Goal: Task Accomplishment & Management: Use online tool/utility

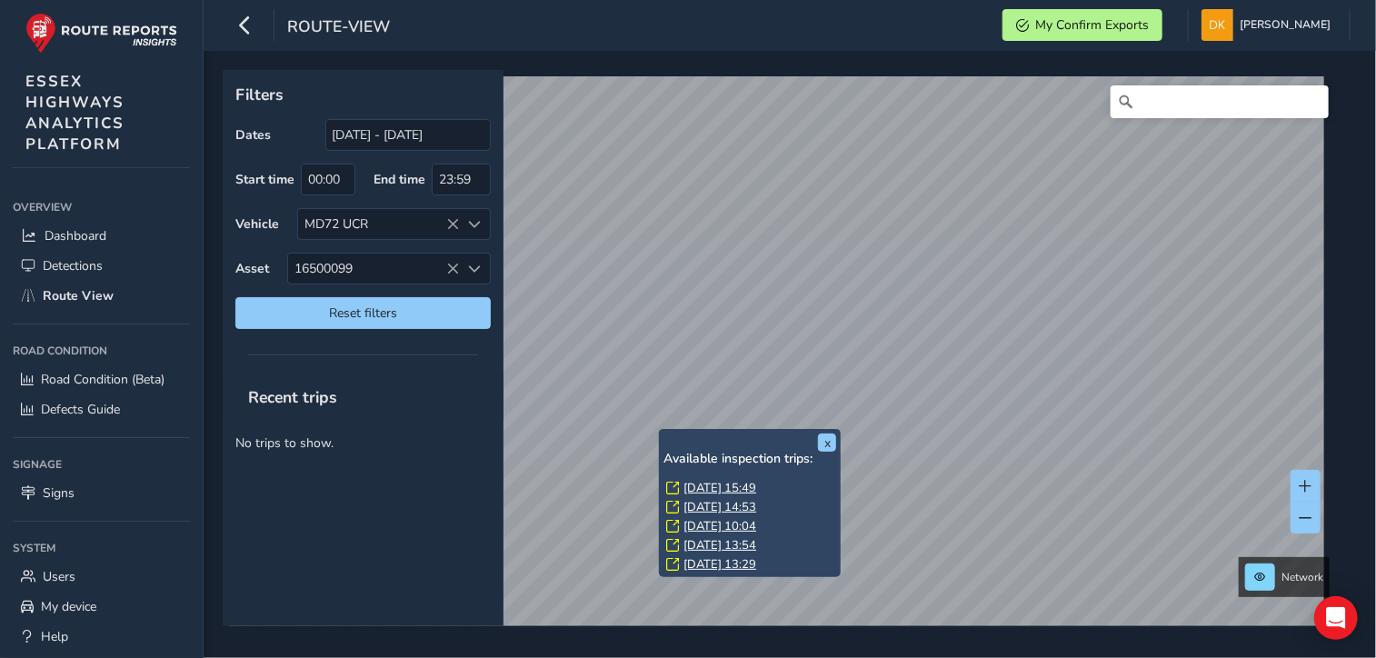
click at [699, 484] on link "[DATE] 15:49" at bounding box center [720, 488] width 73 height 16
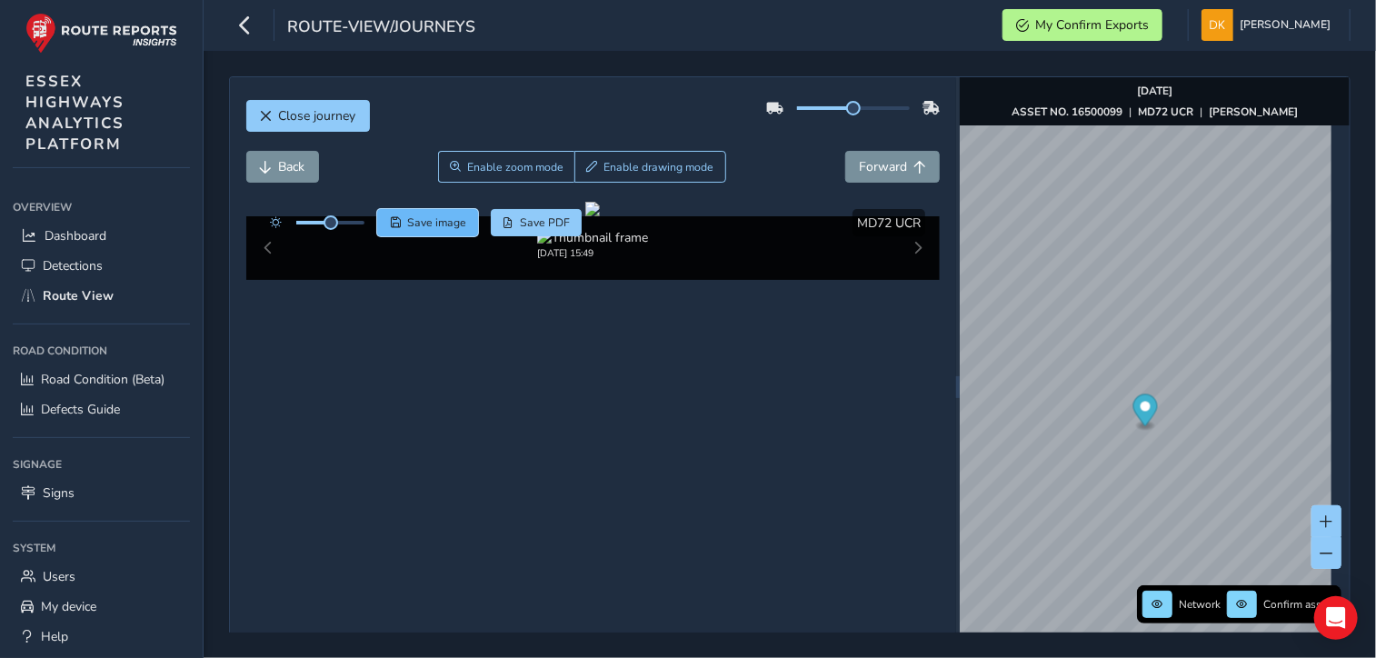
click at [430, 226] on span "Save image" at bounding box center [436, 222] width 59 height 15
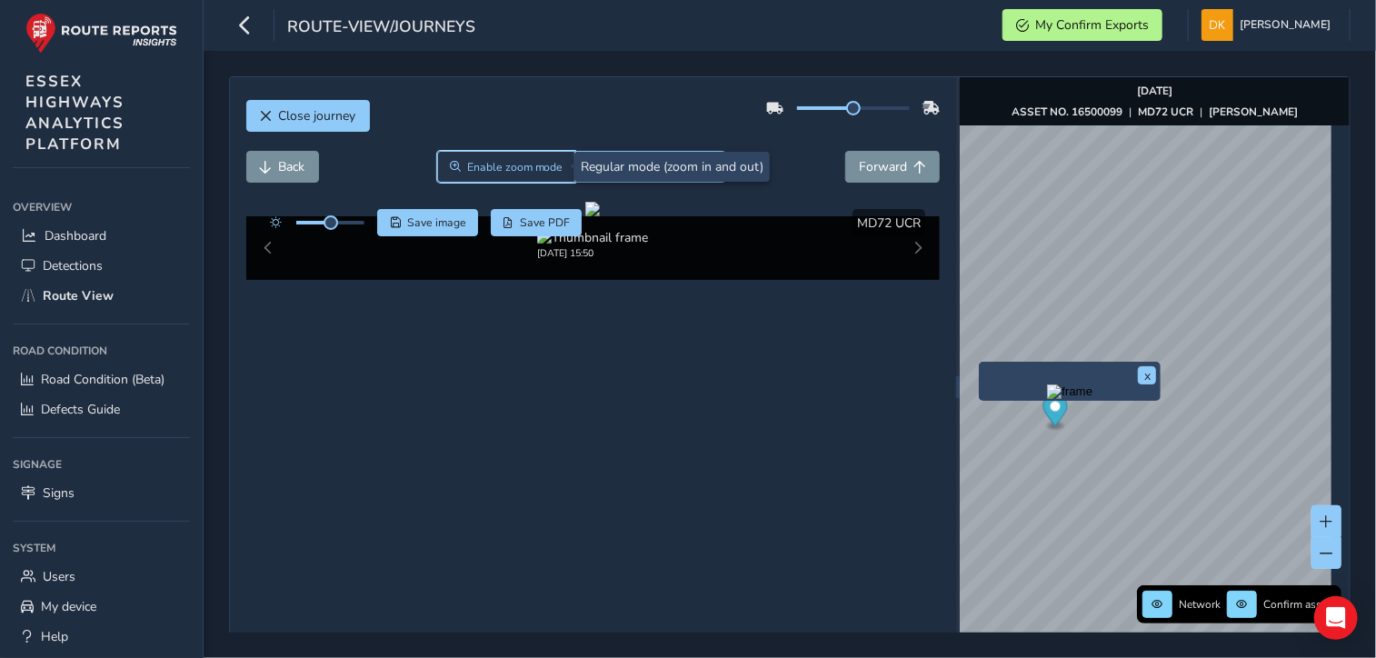
click at [478, 164] on span "Enable zoom mode" at bounding box center [515, 167] width 96 height 15
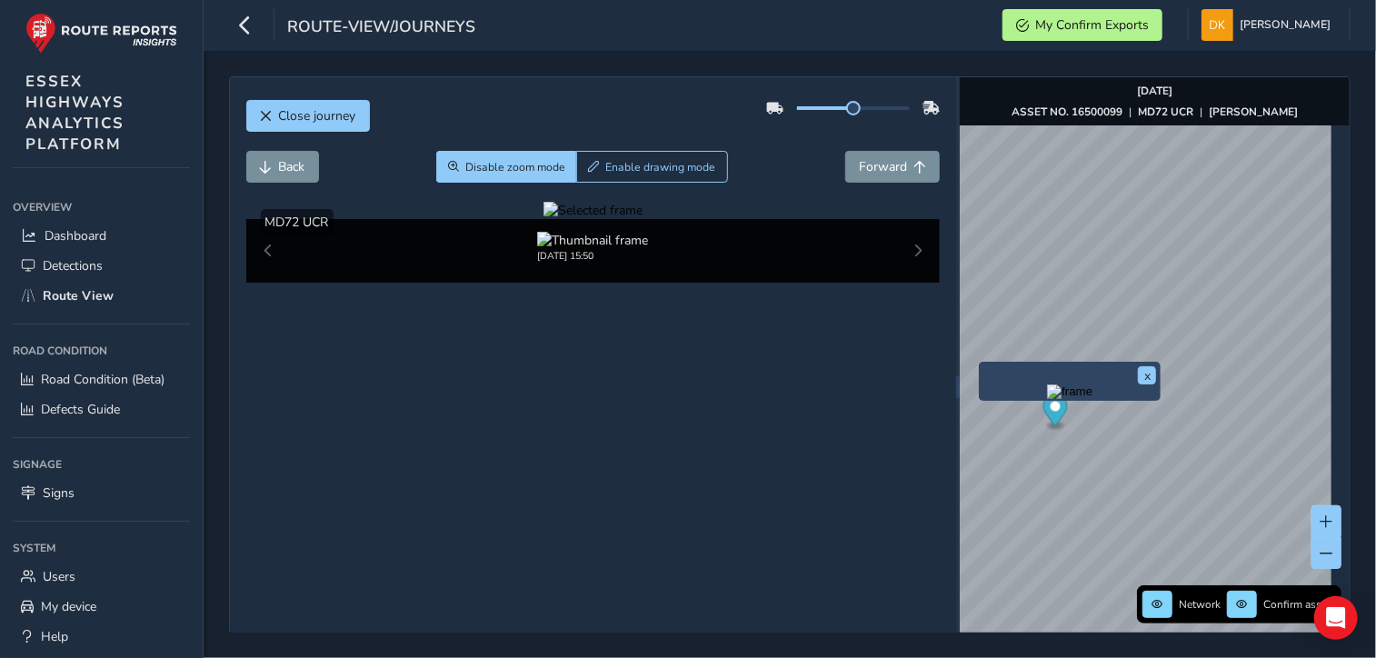
click at [544, 219] on div at bounding box center [593, 210] width 99 height 17
click at [446, 515] on img at bounding box center [1287, 53] width 2618 height 1473
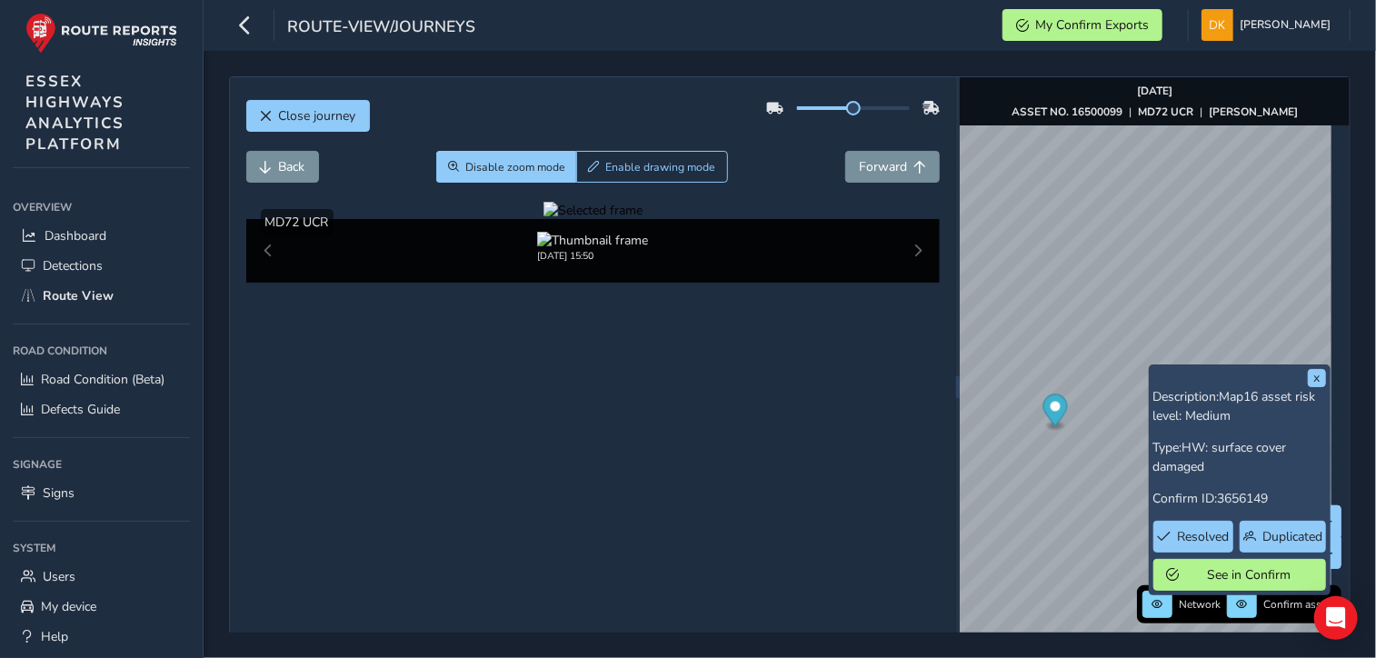
click at [544, 219] on div at bounding box center [593, 210] width 99 height 17
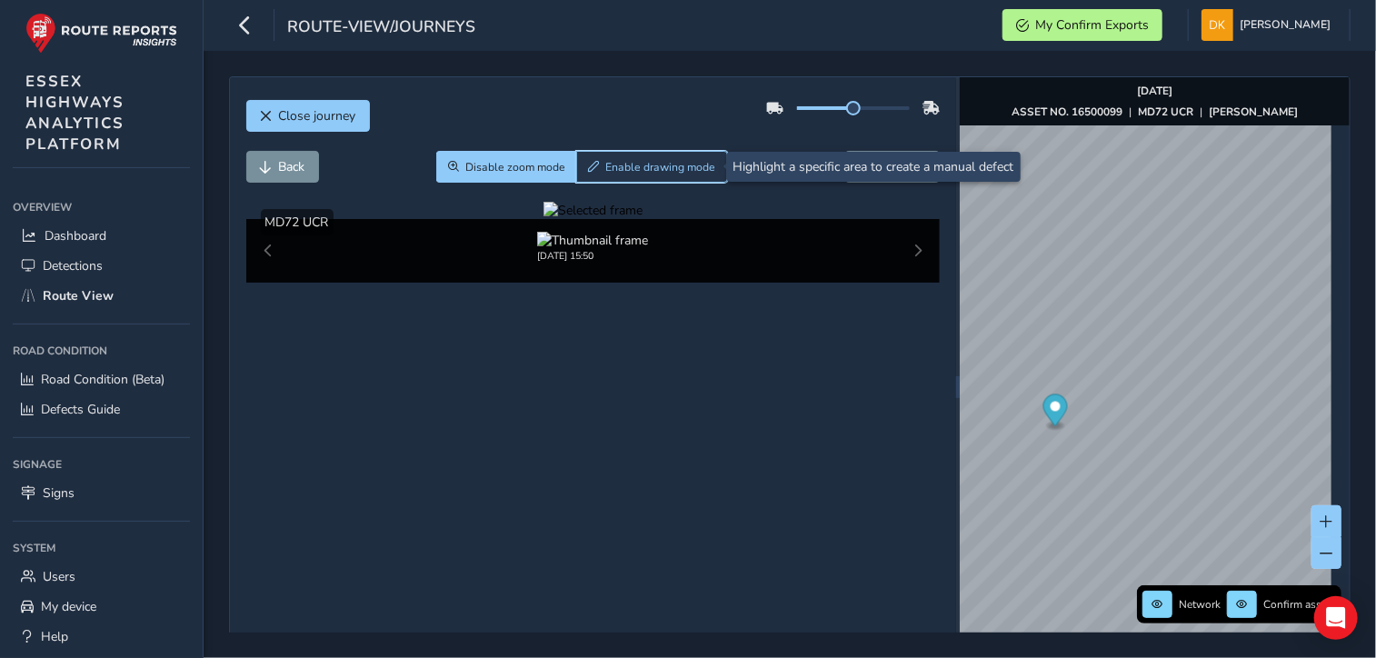
click at [653, 163] on span "Enable drawing mode" at bounding box center [661, 167] width 110 height 15
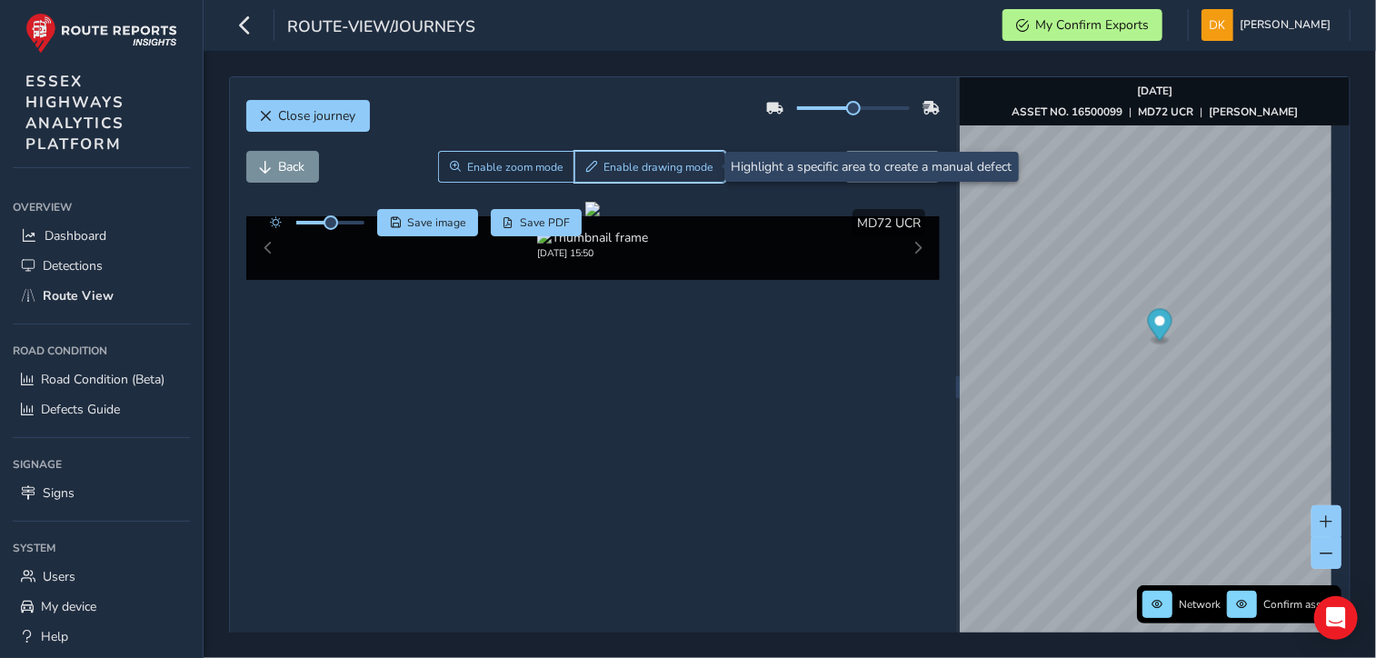
click at [647, 166] on span "Enable drawing mode" at bounding box center [659, 167] width 110 height 15
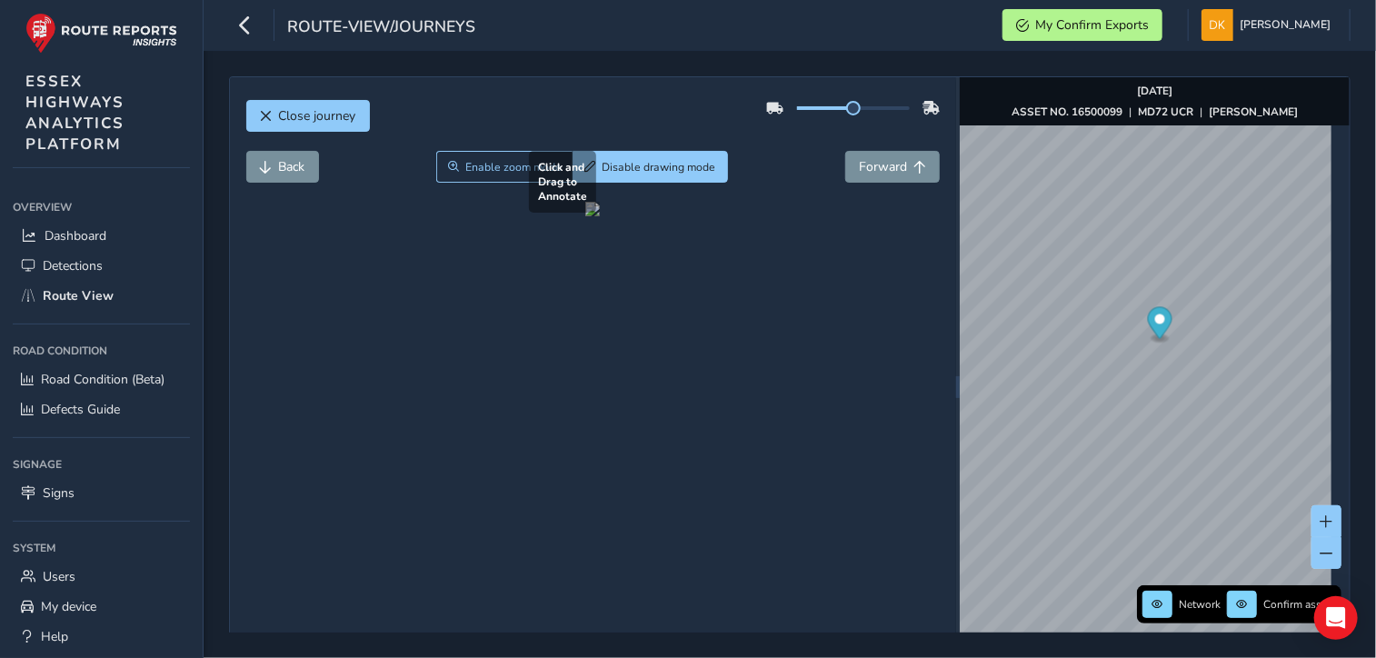
drag, startPoint x: 329, startPoint y: 386, endPoint x: 523, endPoint y: 514, distance: 232.2
click at [585, 216] on div at bounding box center [592, 209] width 15 height 15
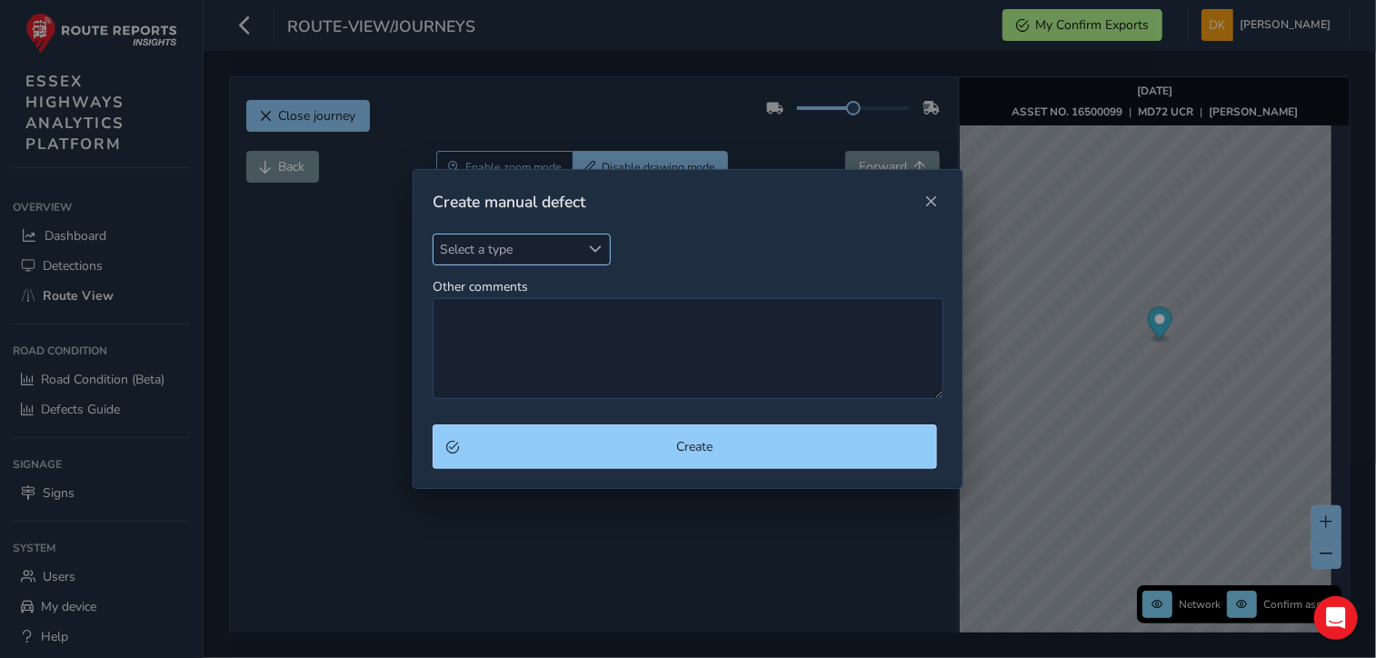
click at [595, 247] on span "Select a type" at bounding box center [595, 249] width 13 height 13
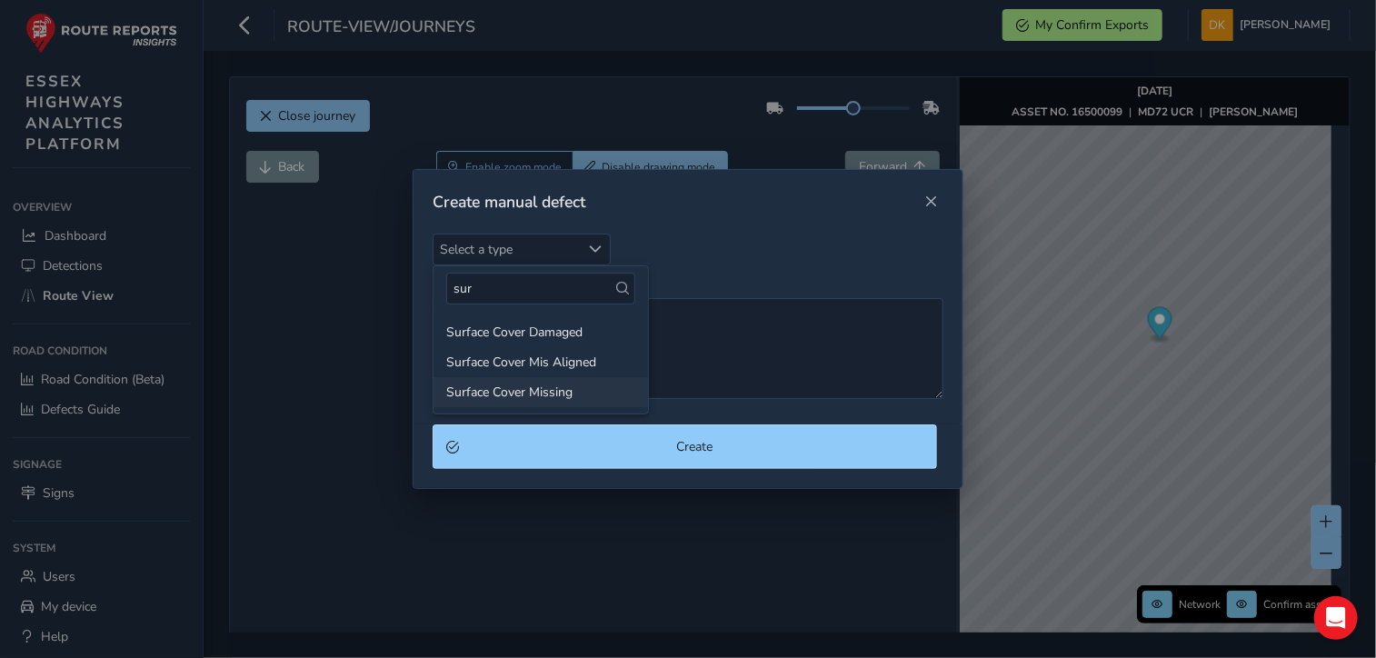
type input "sur"
click at [534, 391] on li "Surface Cover Missing" at bounding box center [541, 392] width 215 height 30
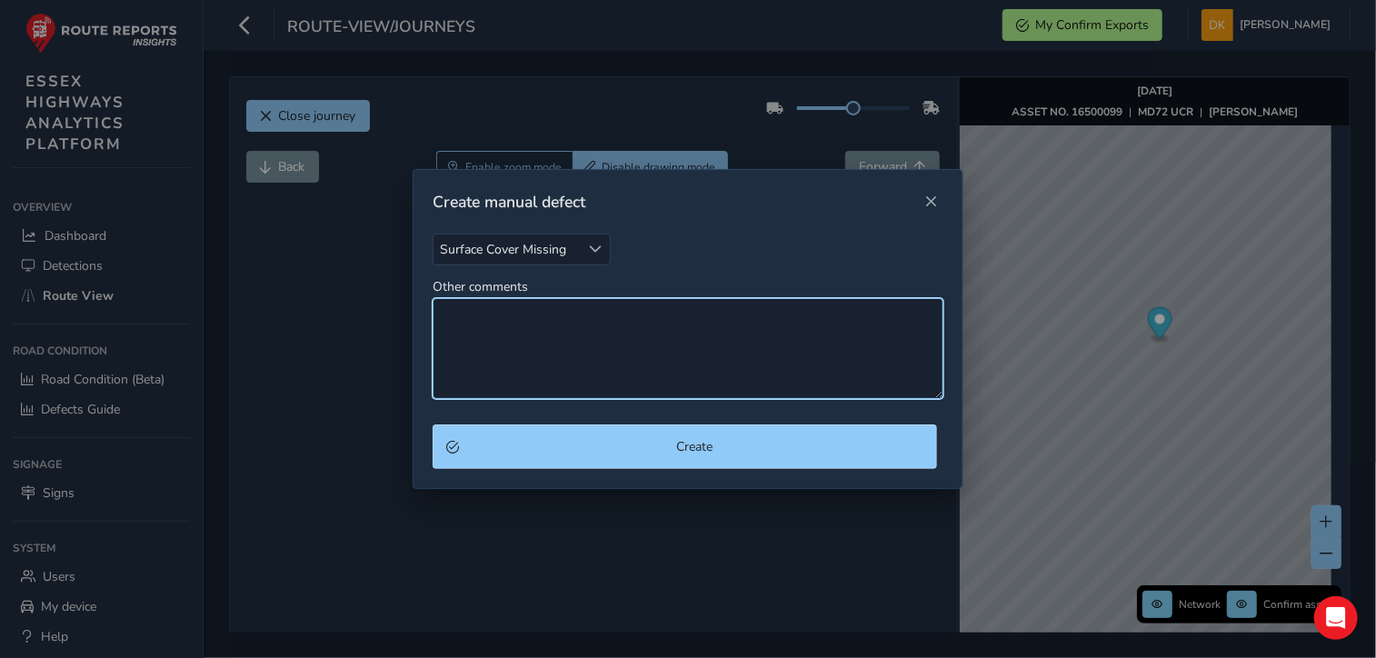
click at [480, 329] on textarea "Other comments" at bounding box center [688, 348] width 511 height 101
click at [704, 318] on textarea "[PERSON_NAME] cover removed from the chamber, and placed on the verge." at bounding box center [688, 348] width 511 height 101
click at [727, 312] on textarea "[PERSON_NAME] cover removed from the chamber, and placed on the verge." at bounding box center [688, 348] width 511 height 101
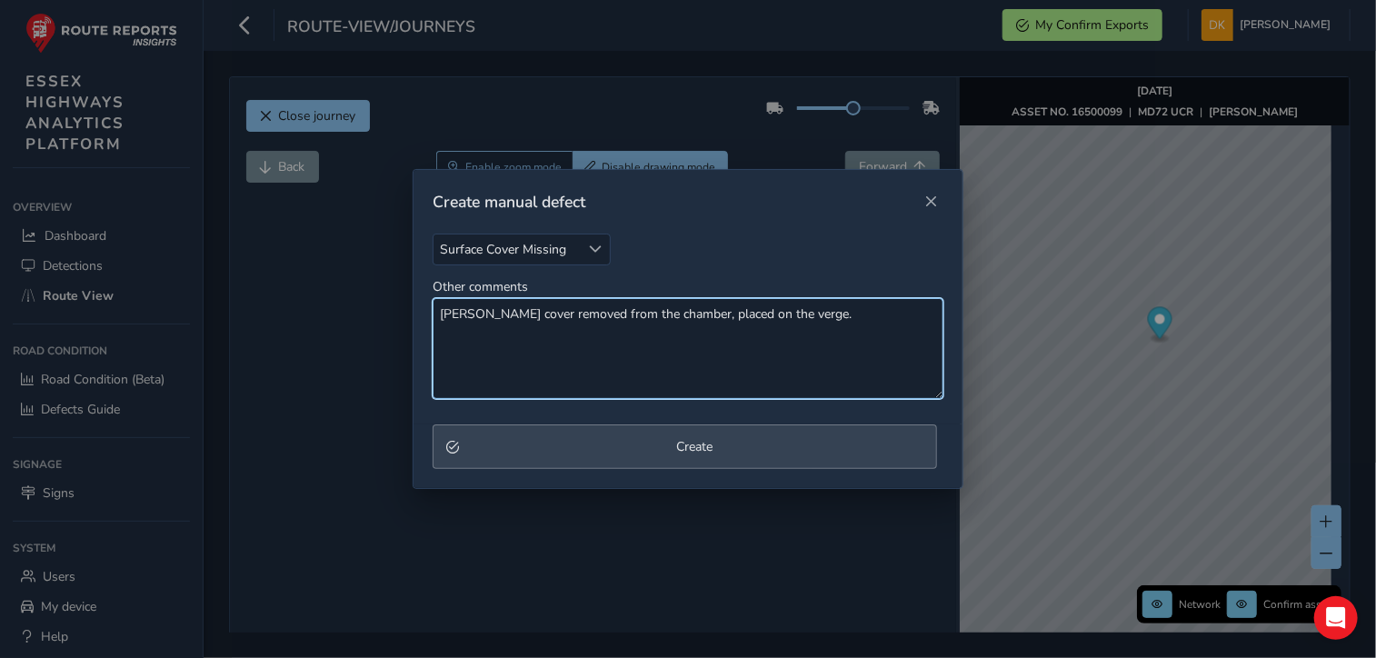
type textarea "[PERSON_NAME] cover removed from the chamber, placed on the verge."
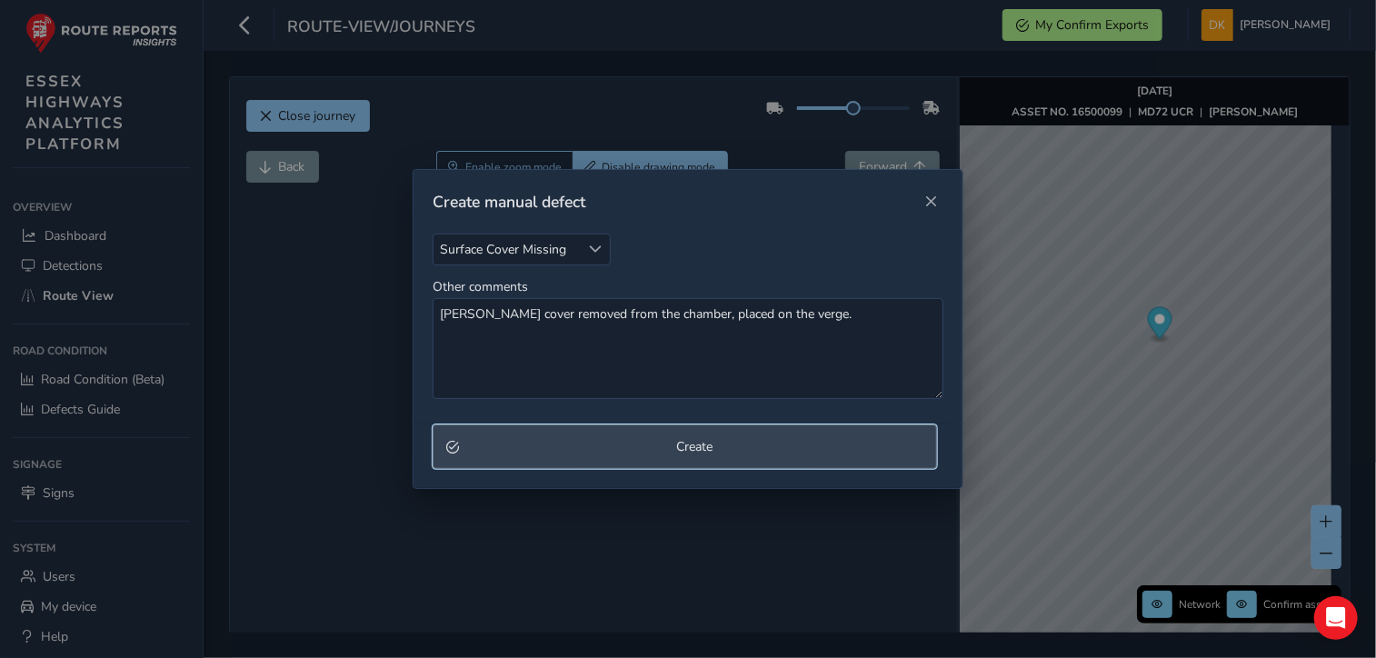
click at [695, 455] on span "Create" at bounding box center [694, 446] width 458 height 17
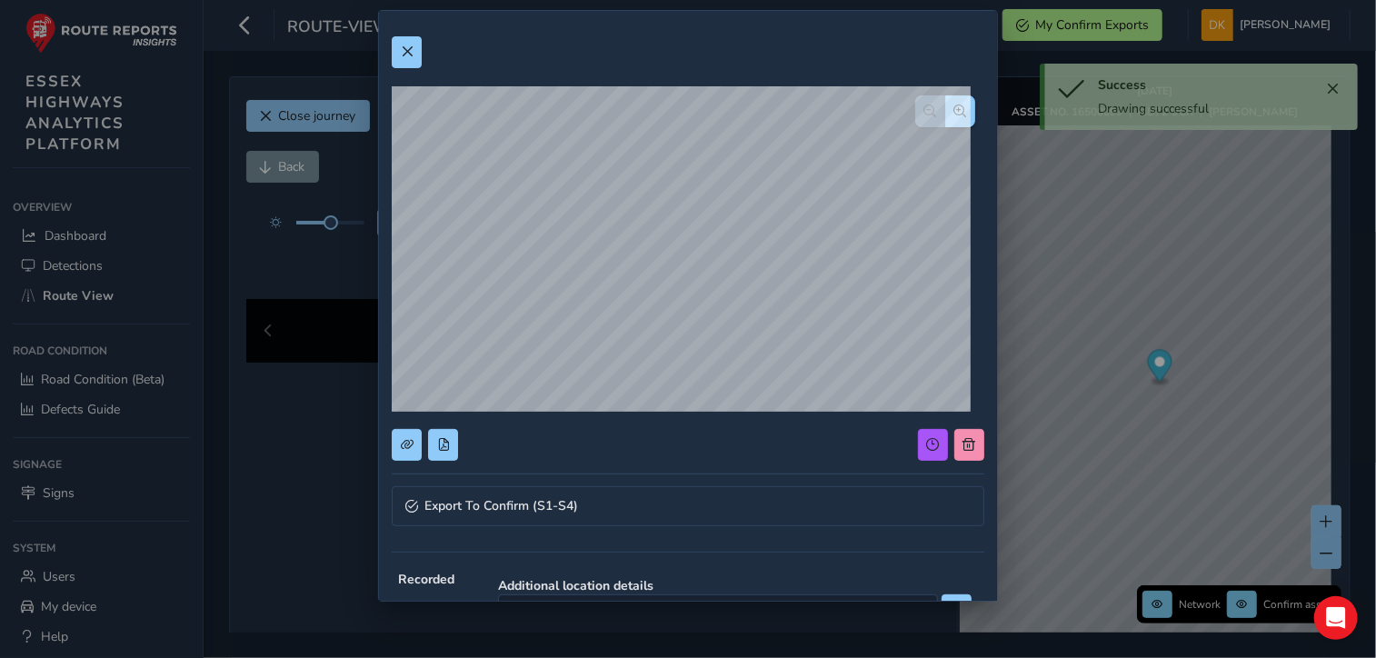
scroll to position [182, 0]
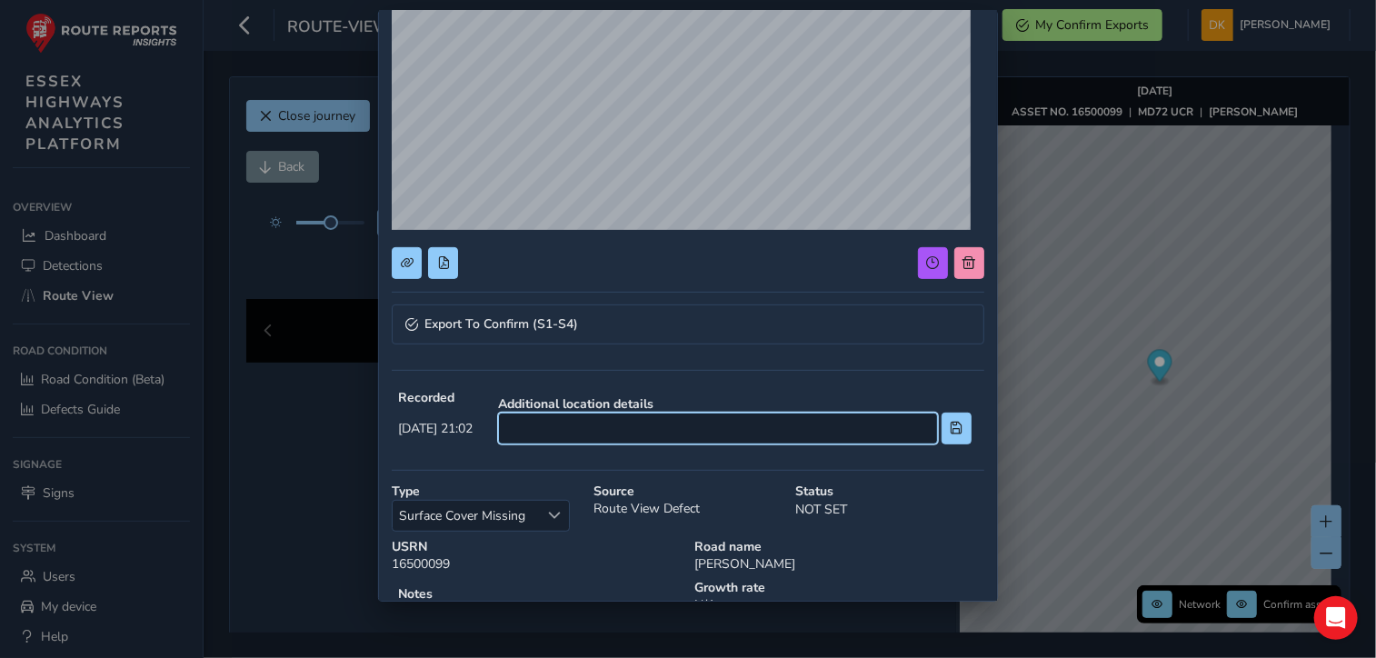
click at [602, 425] on input at bounding box center [718, 429] width 440 height 32
type input "Adj jw [GEOGRAPHIC_DATA],"
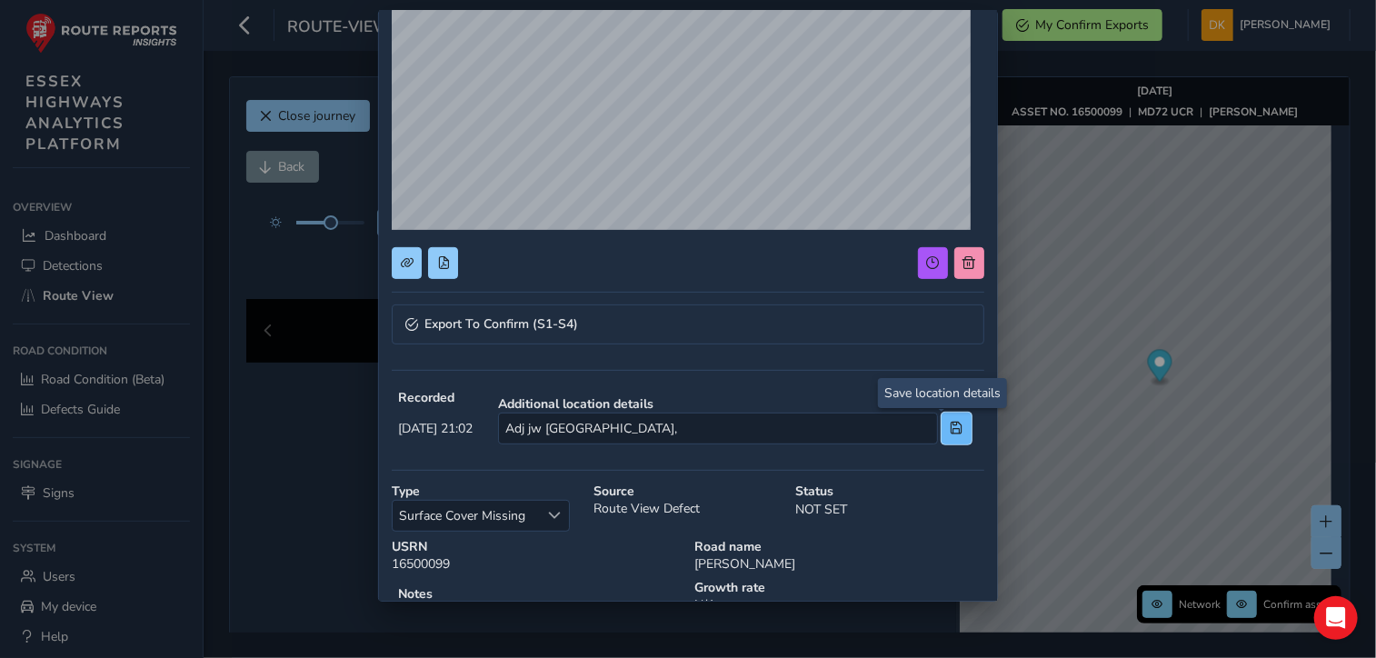
click at [950, 432] on span at bounding box center [956, 428] width 13 height 13
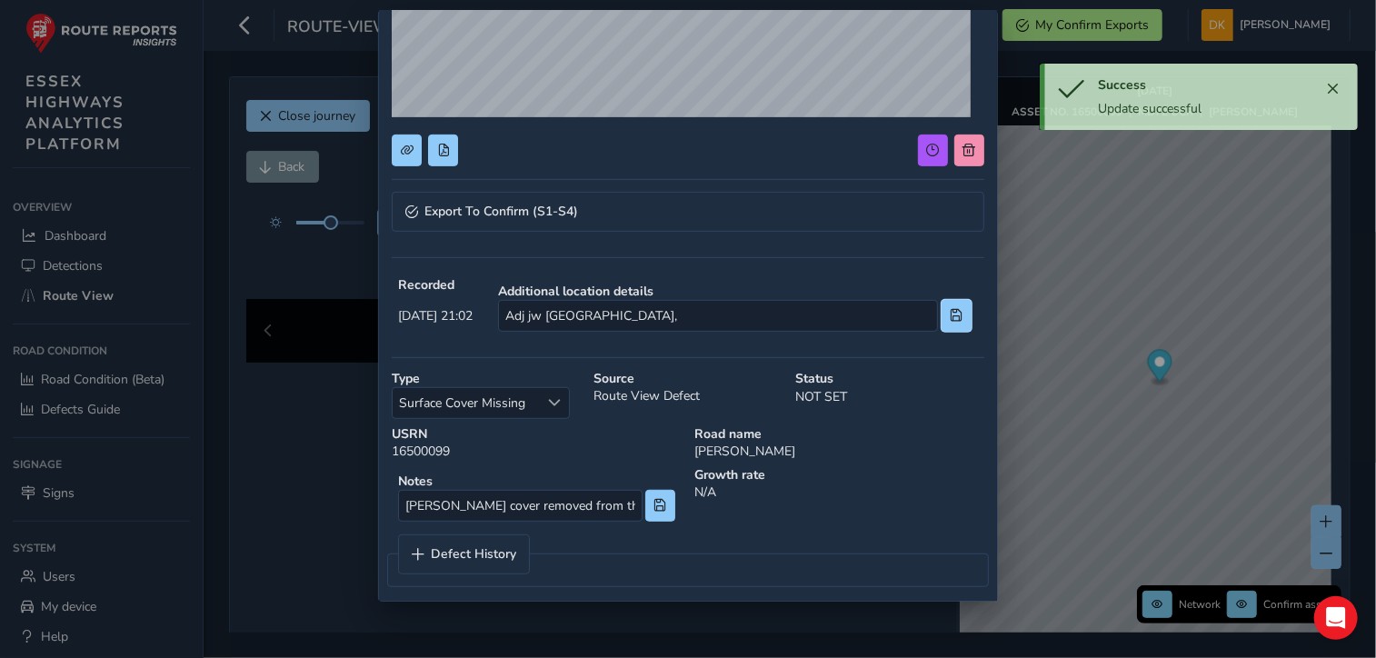
scroll to position [305, 0]
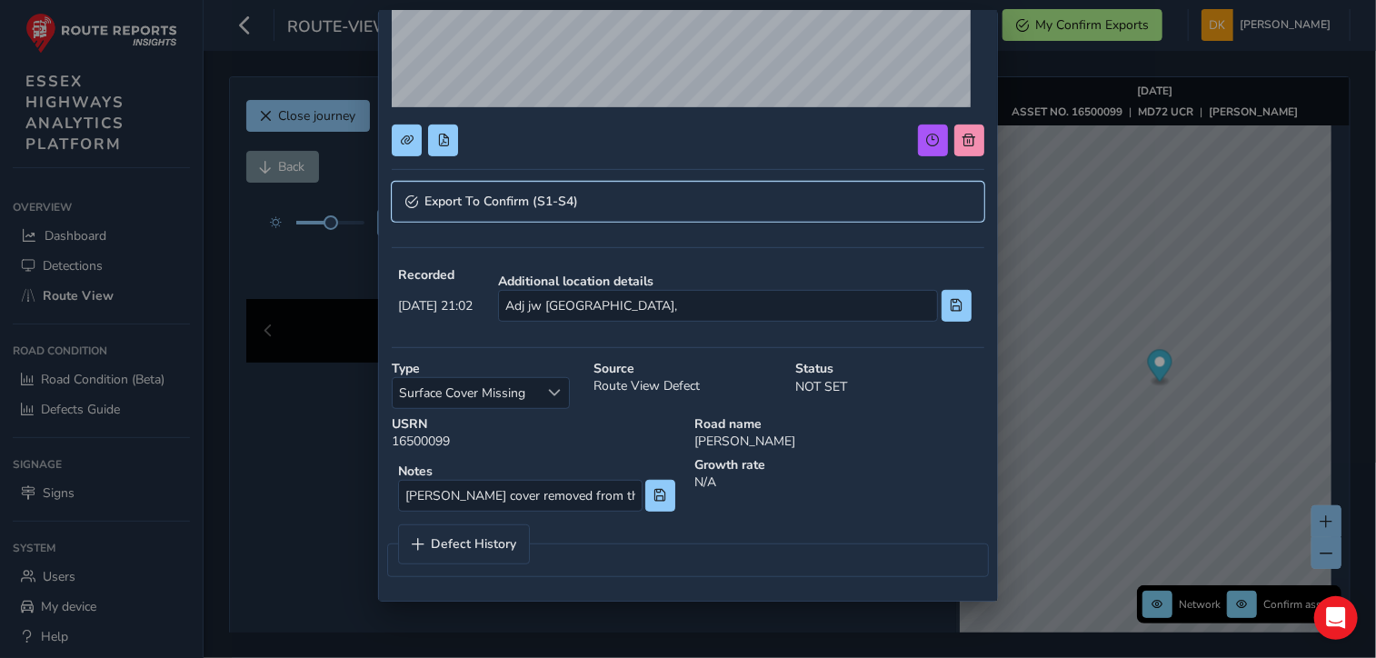
click at [514, 203] on span "Export To Confirm (S1-S4)" at bounding box center [502, 201] width 154 height 13
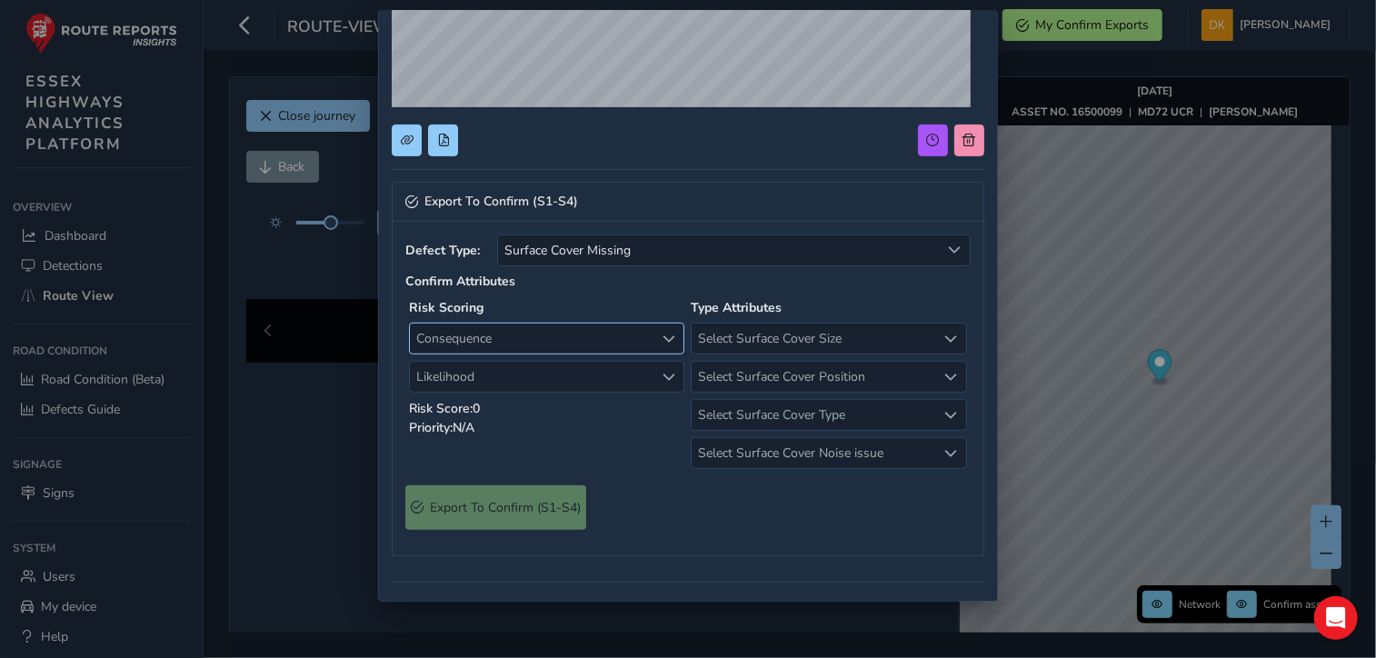
click at [664, 339] on span "Consequence" at bounding box center [669, 339] width 13 height 13
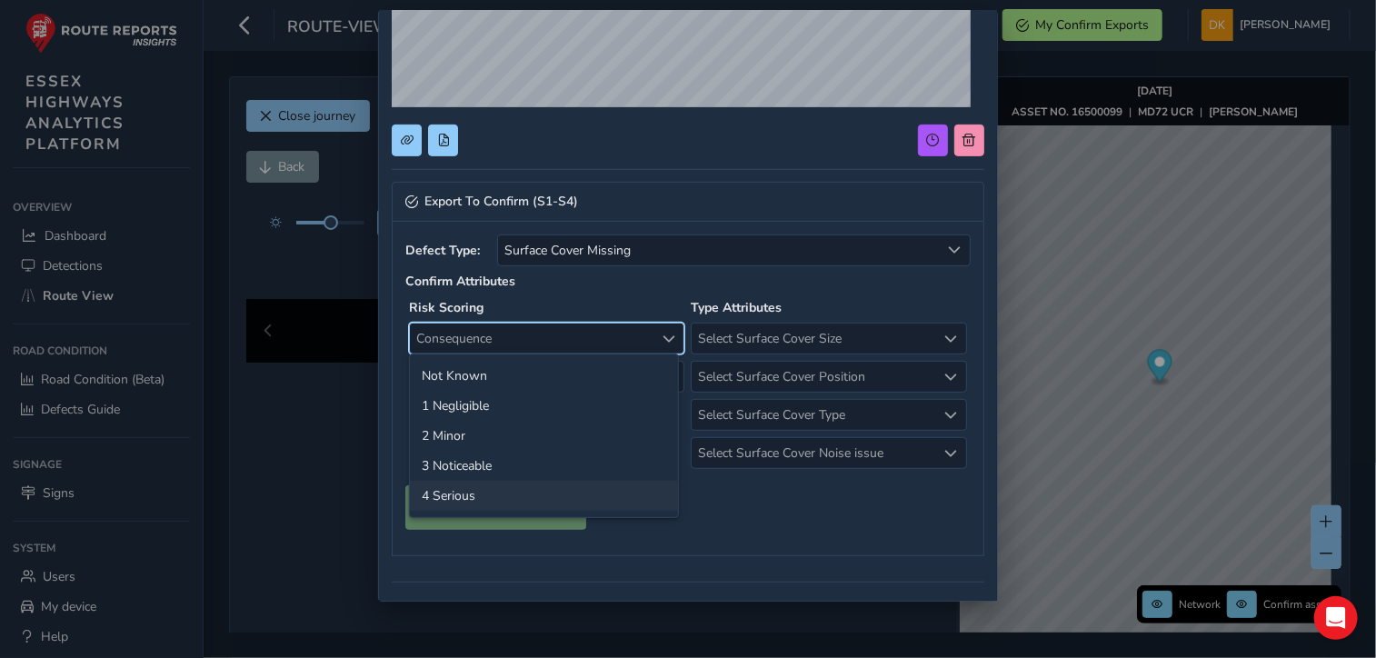
click at [458, 498] on li "4 Serious" at bounding box center [544, 496] width 268 height 30
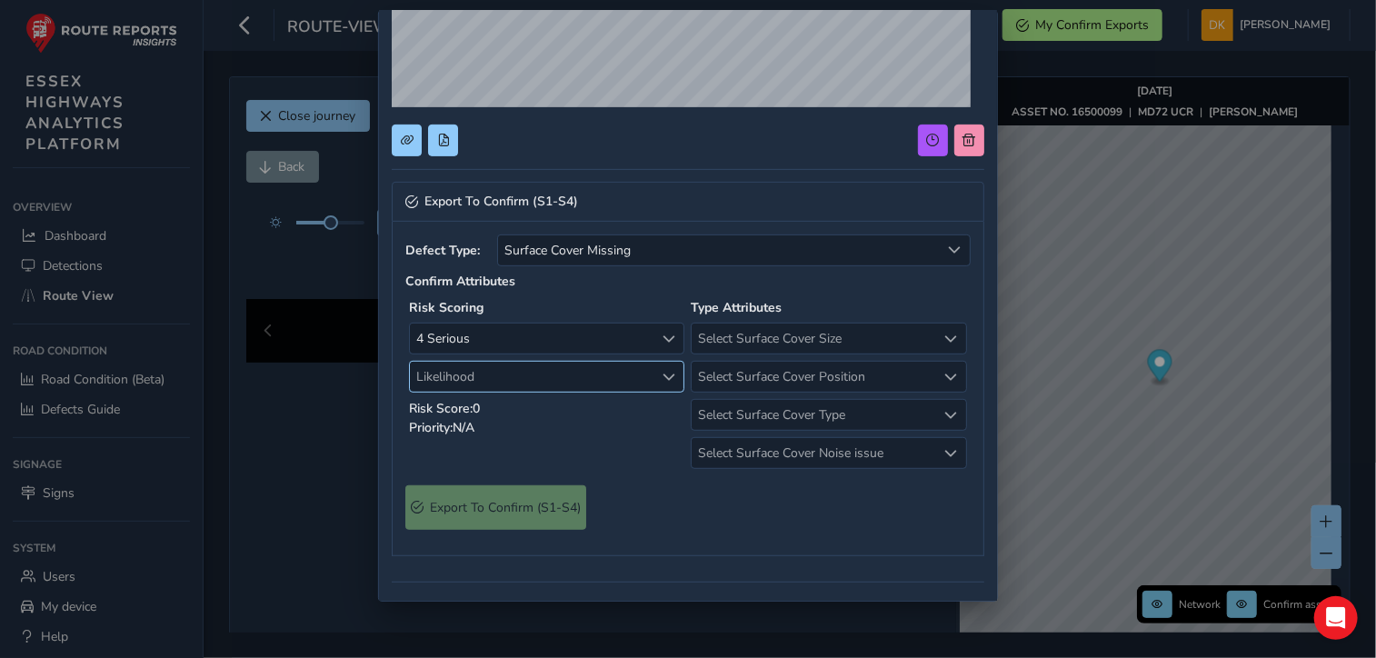
click at [663, 377] on span "Likelihood" at bounding box center [669, 377] width 13 height 13
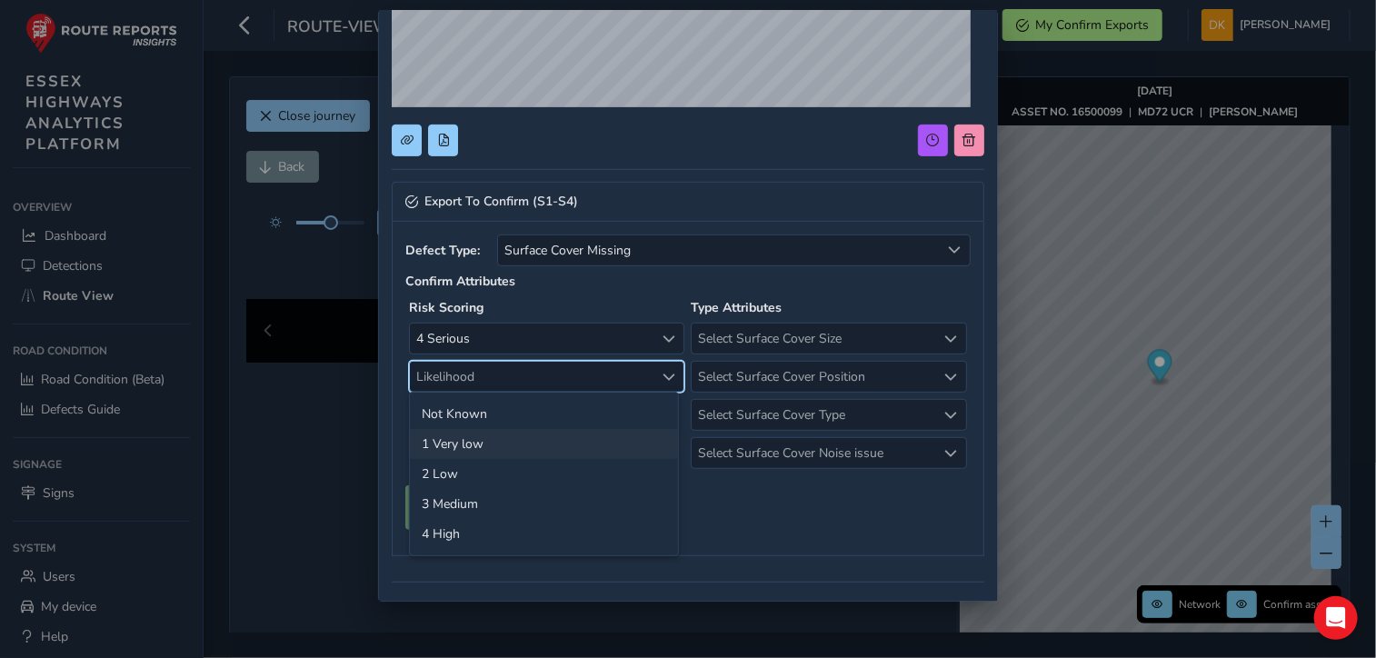
click at [494, 448] on li "1 Very low" at bounding box center [544, 444] width 268 height 30
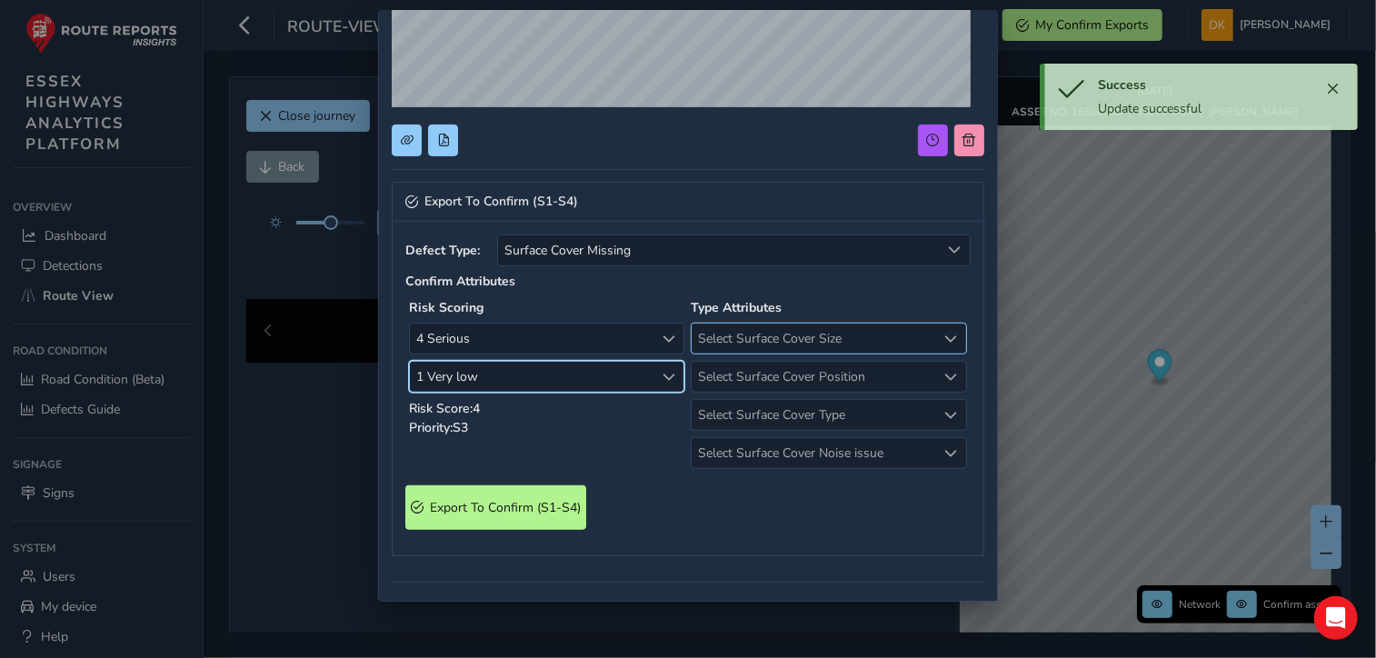
click at [940, 337] on div "Select Surface Cover Size" at bounding box center [951, 339] width 30 height 30
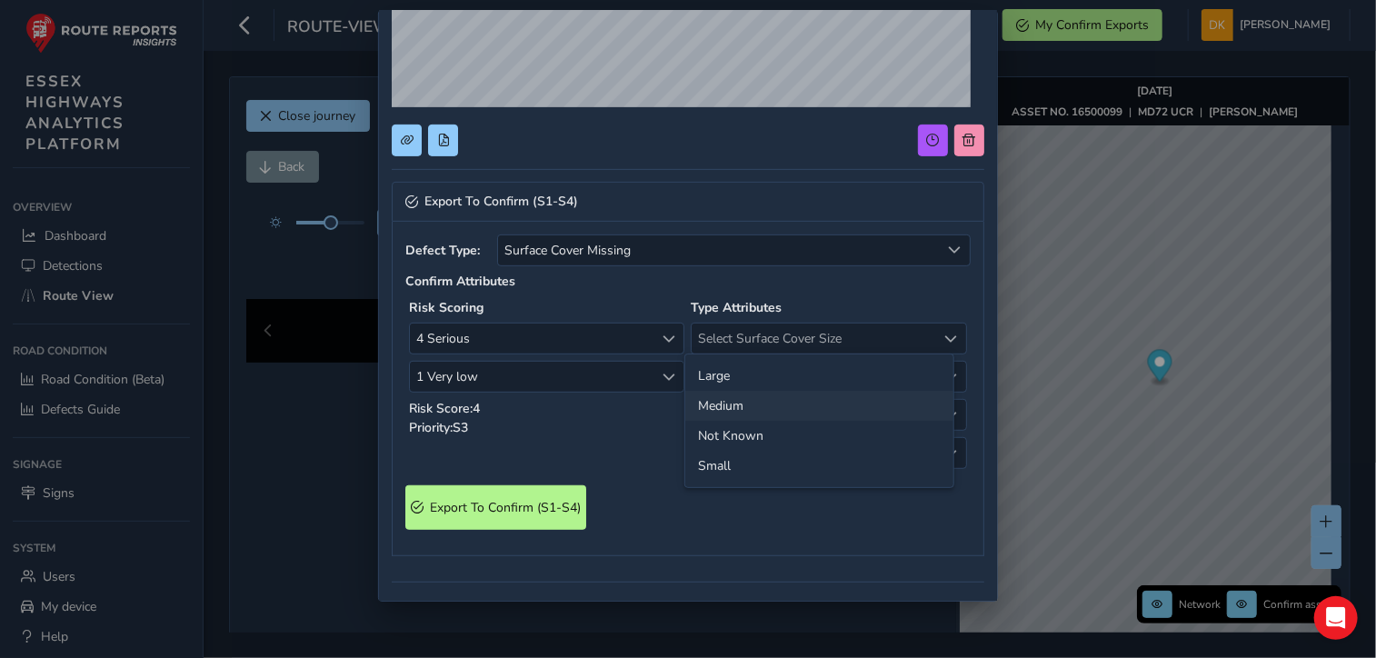
click at [749, 401] on li "Medium" at bounding box center [819, 406] width 268 height 30
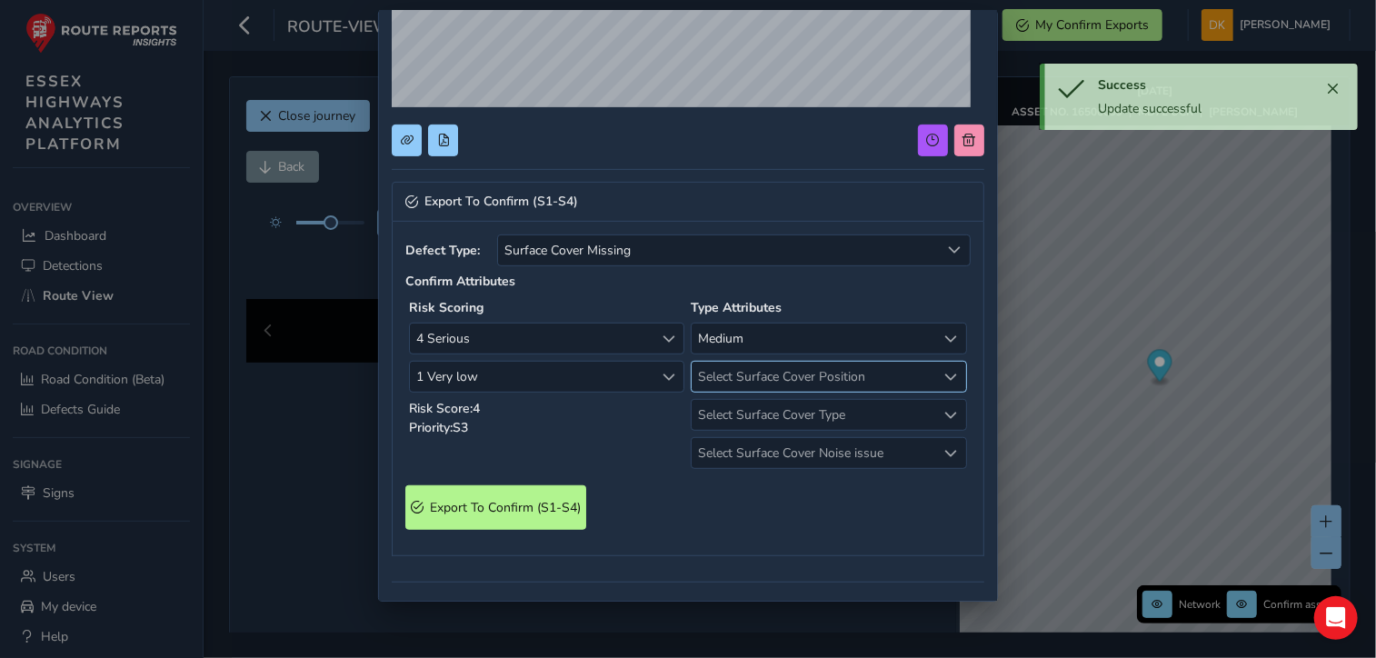
click at [921, 376] on span "Select Surface Cover Position" at bounding box center [814, 377] width 245 height 30
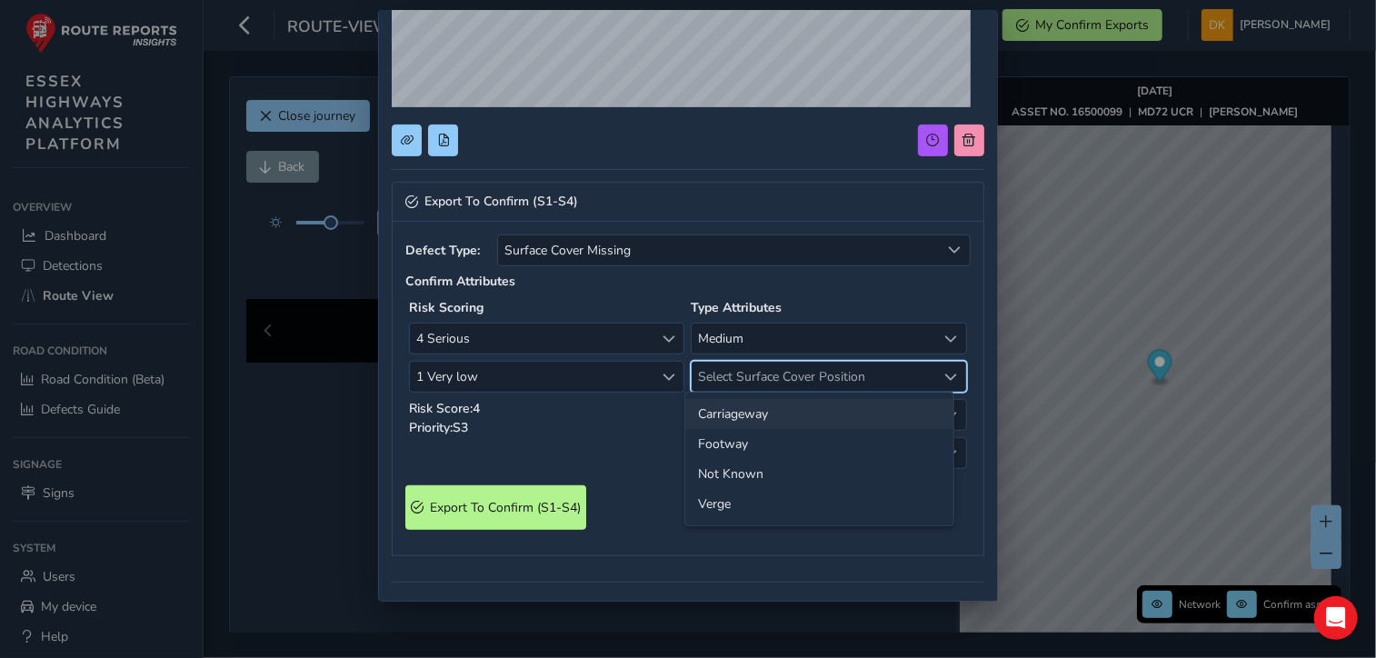
click at [756, 417] on li "Carriageway" at bounding box center [819, 414] width 268 height 30
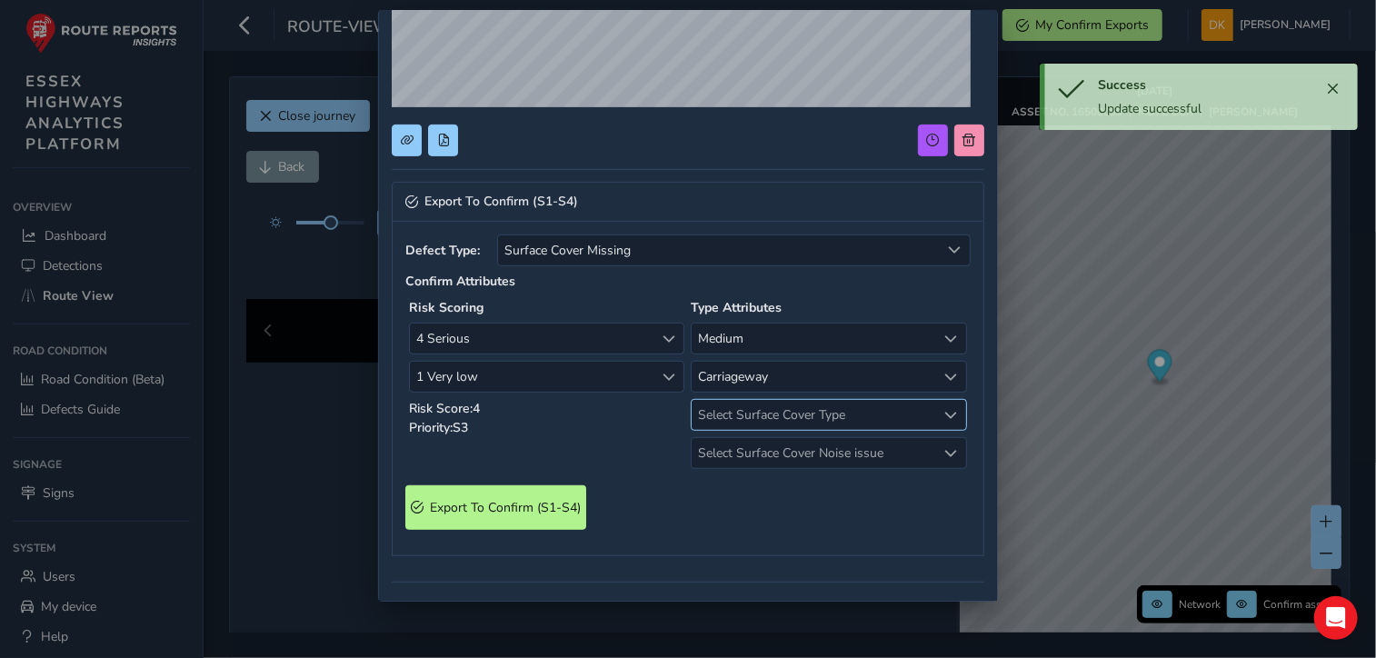
click at [945, 415] on span "Select Surface Cover Type" at bounding box center [951, 415] width 13 height 13
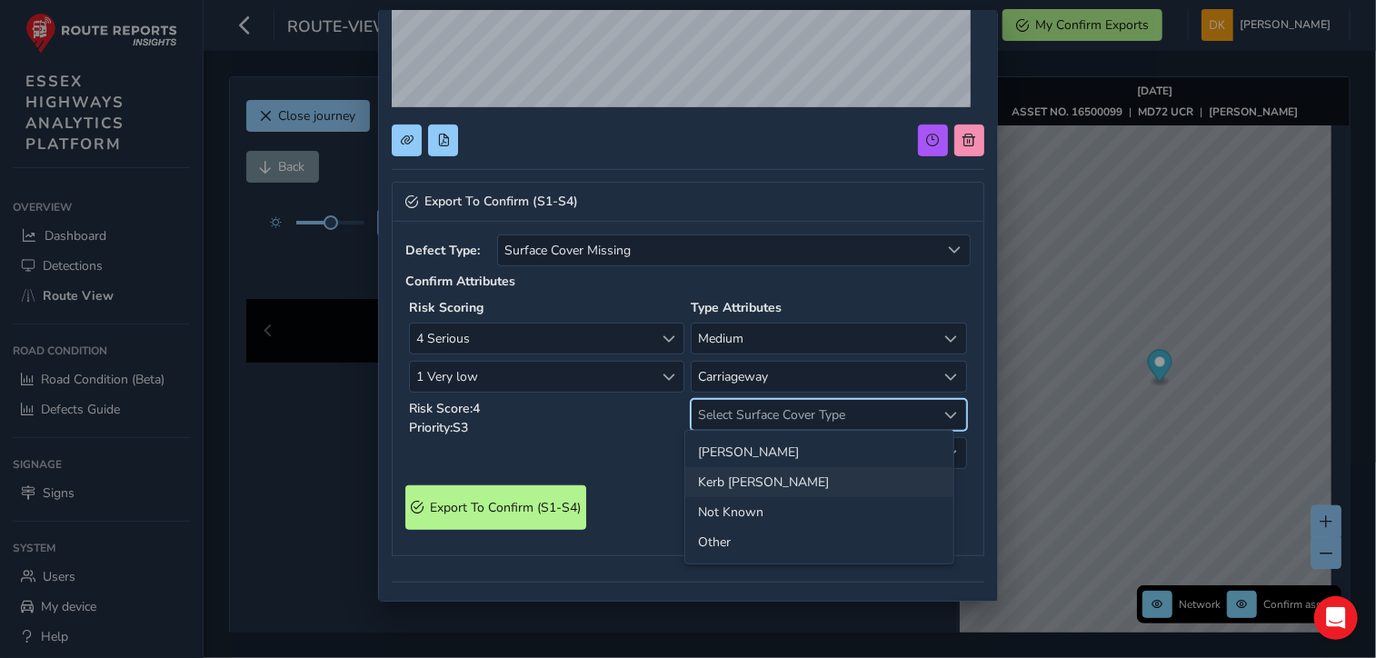
click at [736, 482] on li "Kerb [PERSON_NAME]" at bounding box center [819, 482] width 268 height 30
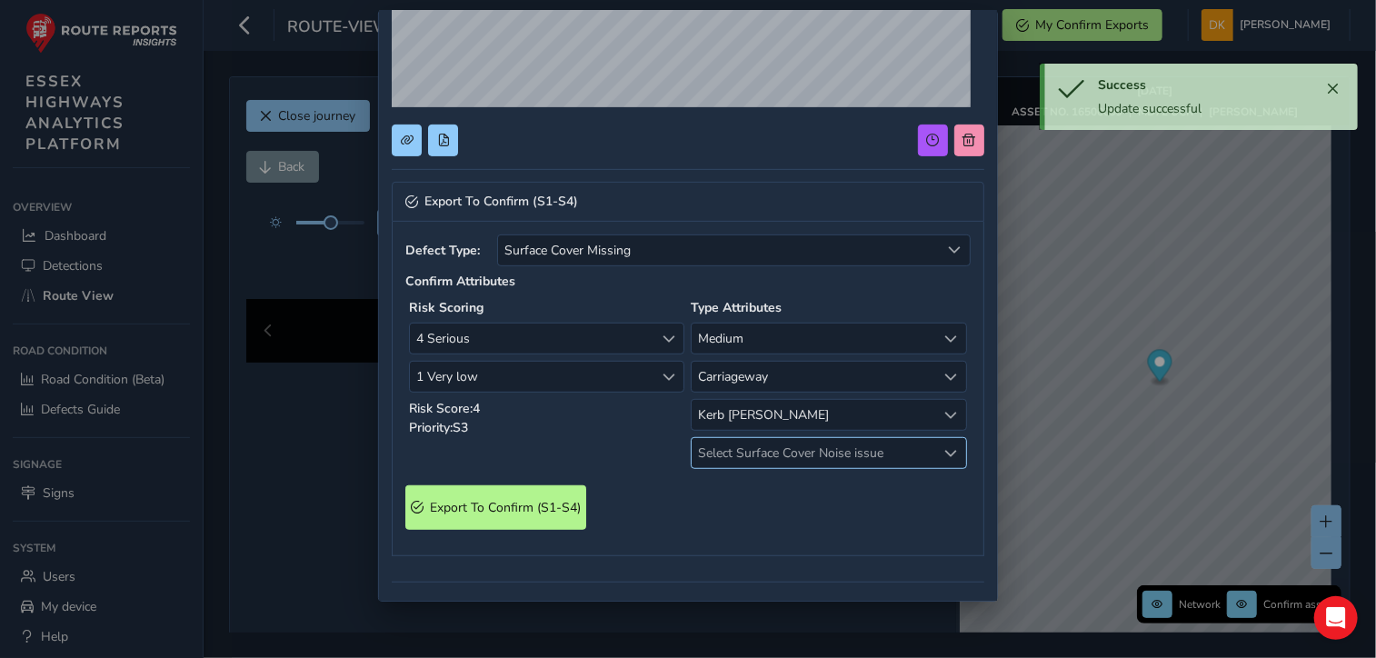
click at [854, 455] on span "Select Surface Cover Noise issue" at bounding box center [814, 453] width 245 height 30
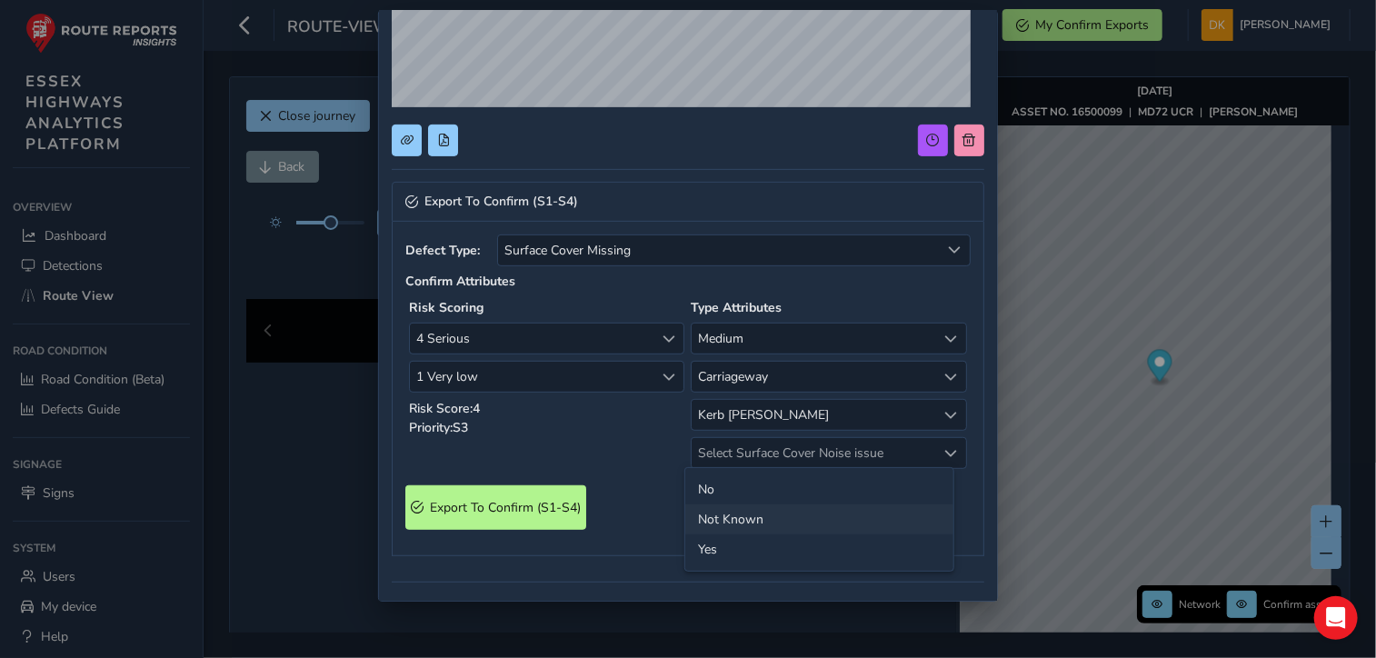
click at [720, 515] on li "Not Known" at bounding box center [819, 519] width 268 height 30
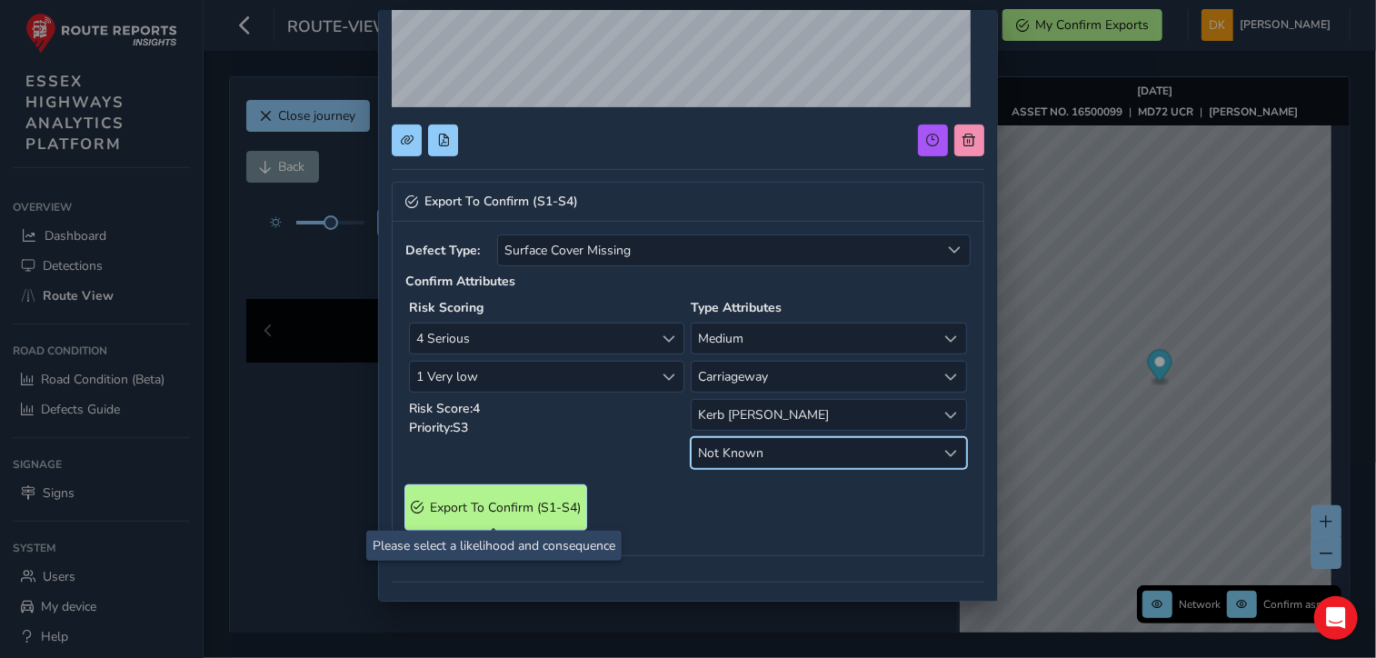
click at [509, 503] on span "Export To Confirm (S1-S4)" at bounding box center [505, 507] width 151 height 17
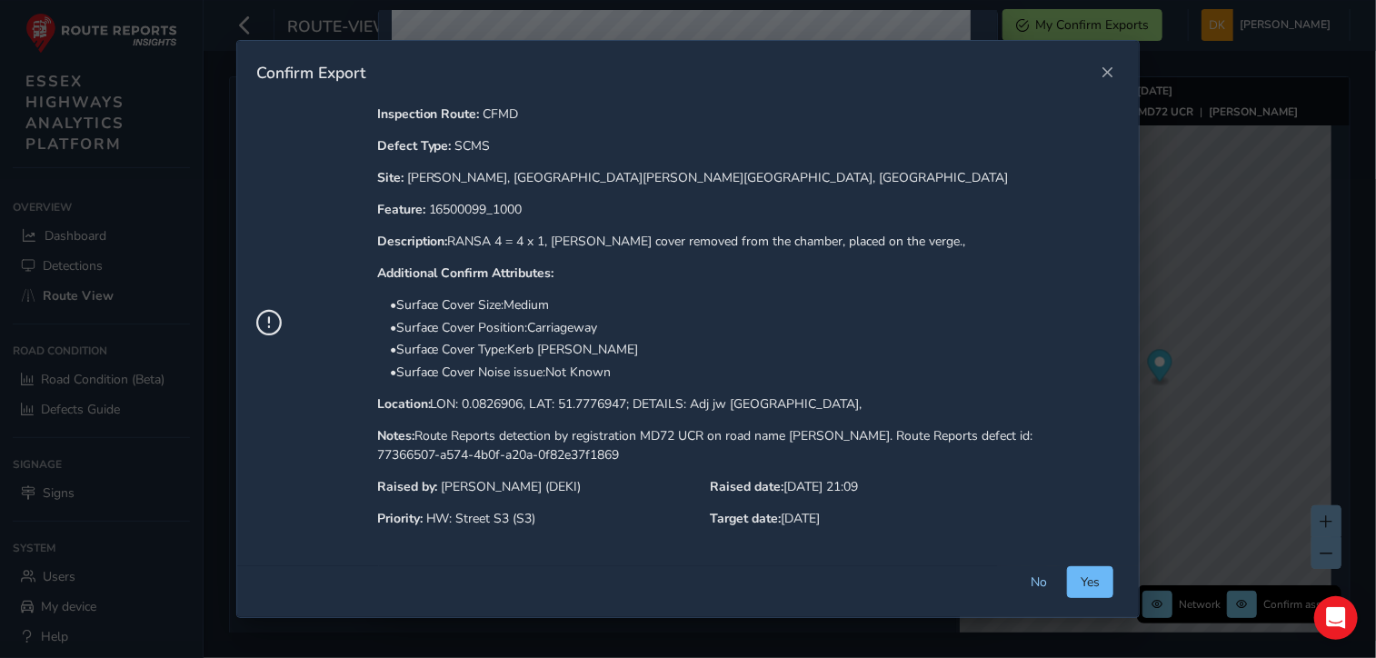
click at [1105, 588] on button "Yes" at bounding box center [1090, 582] width 46 height 32
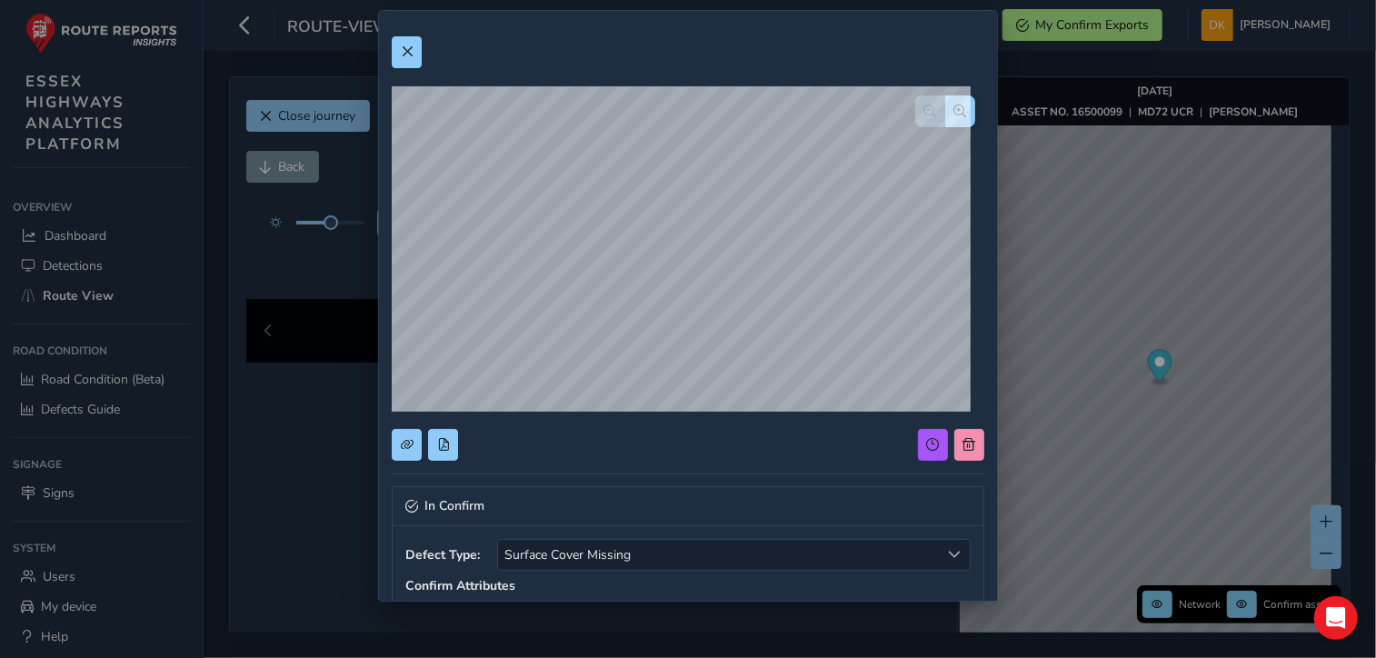
scroll to position [0, 0]
click at [406, 45] on span at bounding box center [407, 51] width 13 height 13
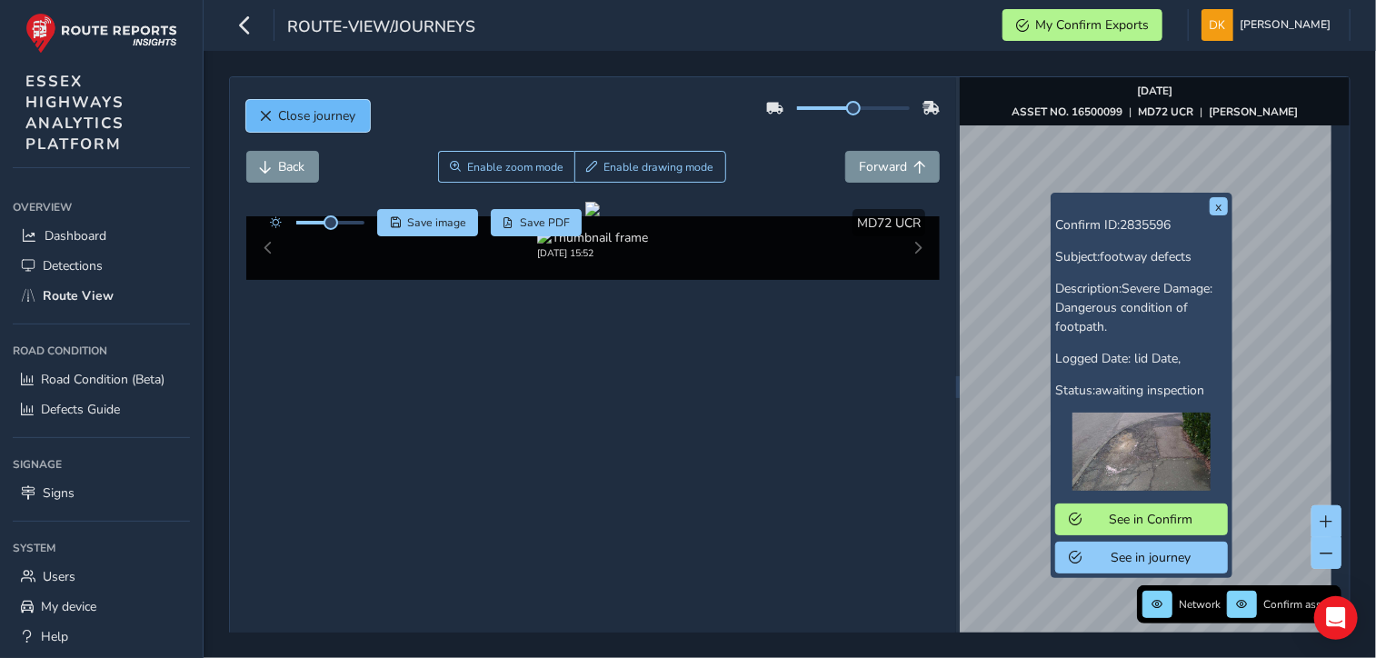
click at [334, 121] on span "Close journey" at bounding box center [317, 115] width 77 height 17
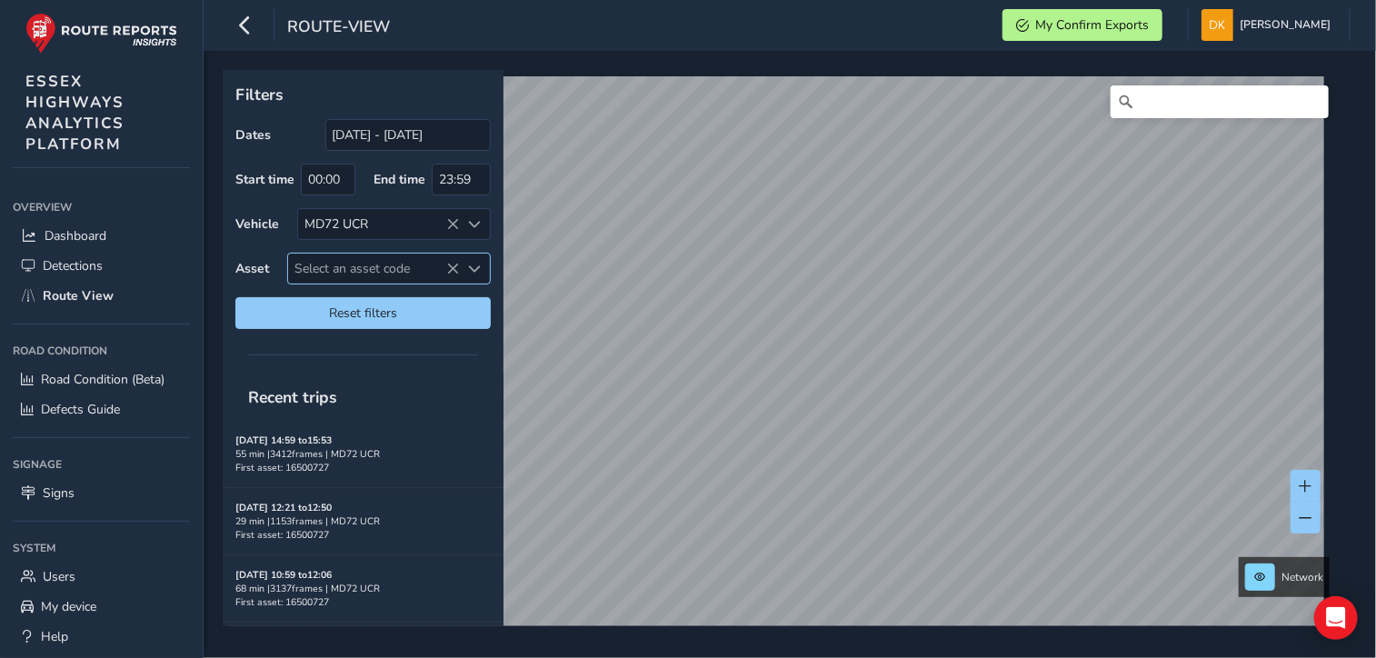
click at [321, 266] on span "Select an asset code" at bounding box center [374, 269] width 172 height 30
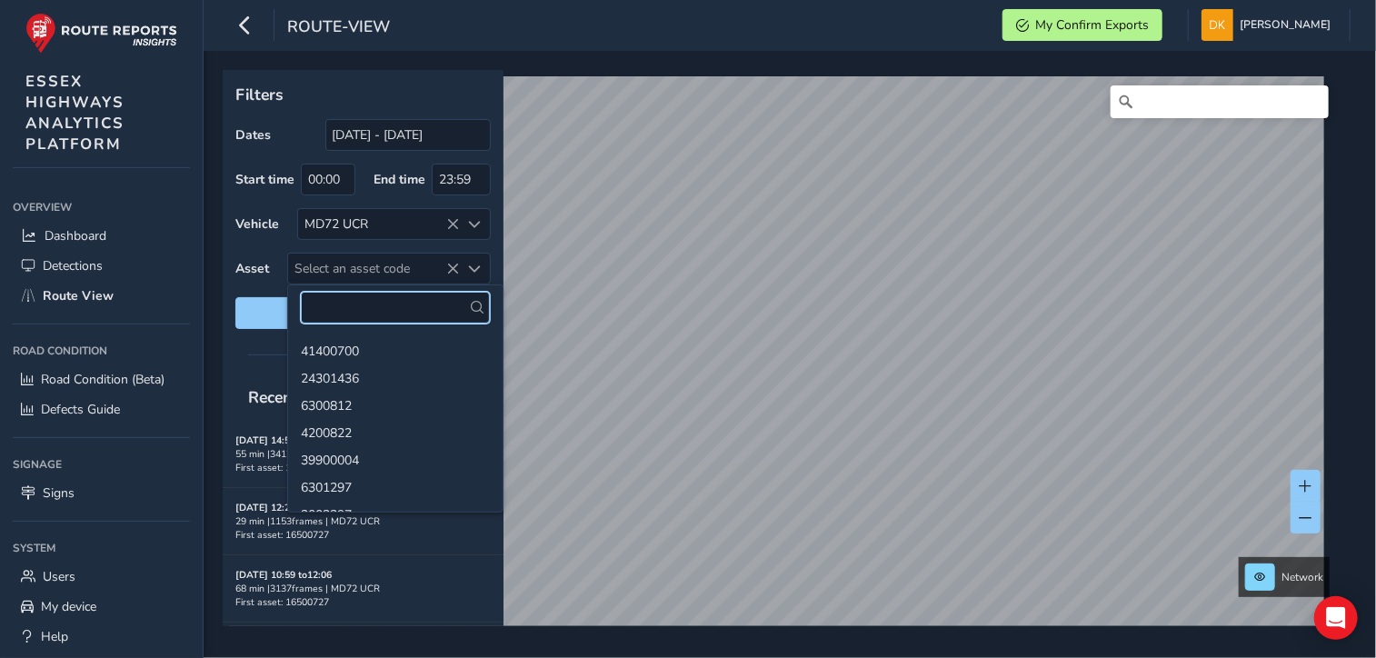
paste input "16500726"
type input "16500726"
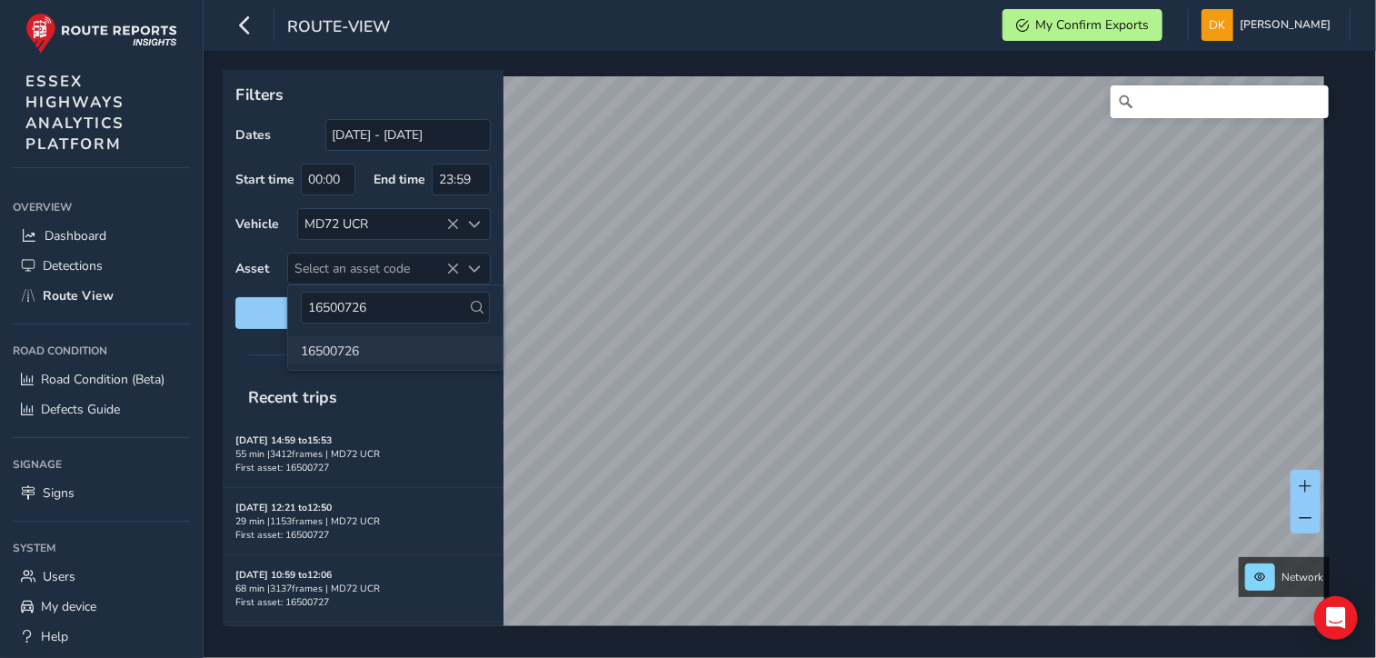
click at [349, 349] on li "16500726" at bounding box center [395, 349] width 215 height 27
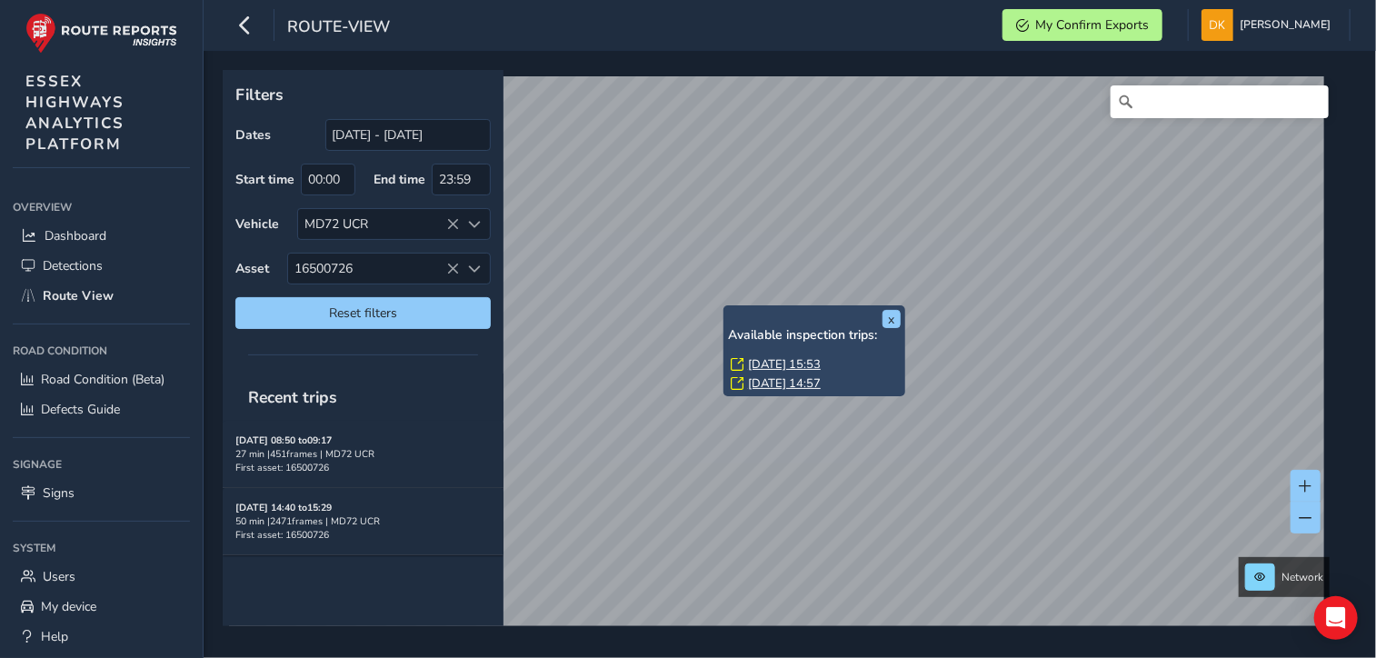
click at [766, 364] on link "[DATE] 15:53" at bounding box center [784, 364] width 73 height 16
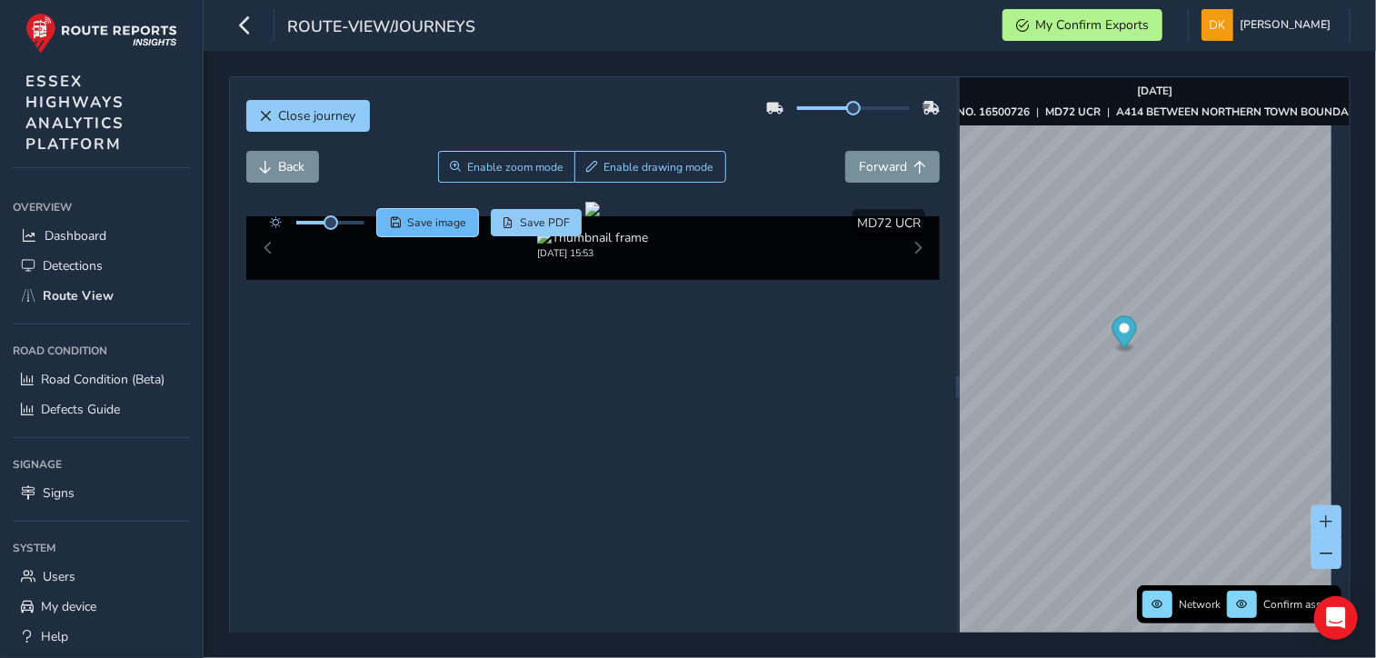
click at [432, 225] on span "Save image" at bounding box center [436, 222] width 59 height 15
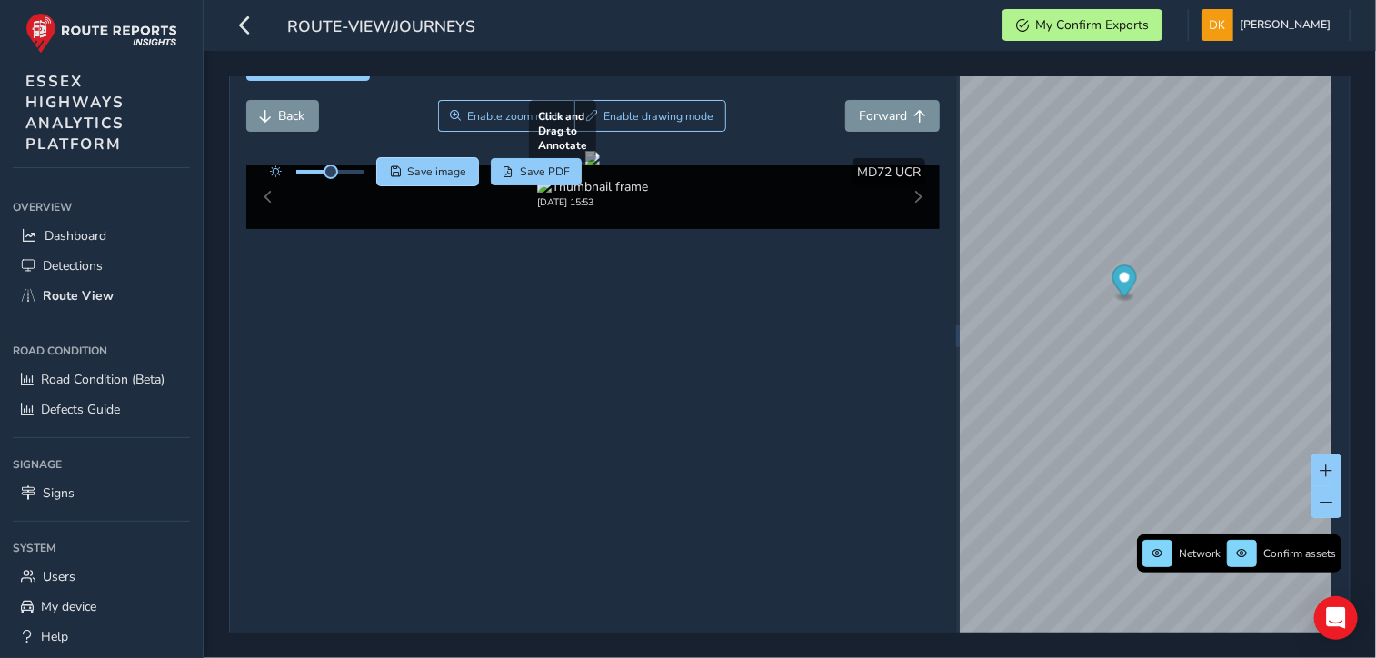
scroll to position [77, 0]
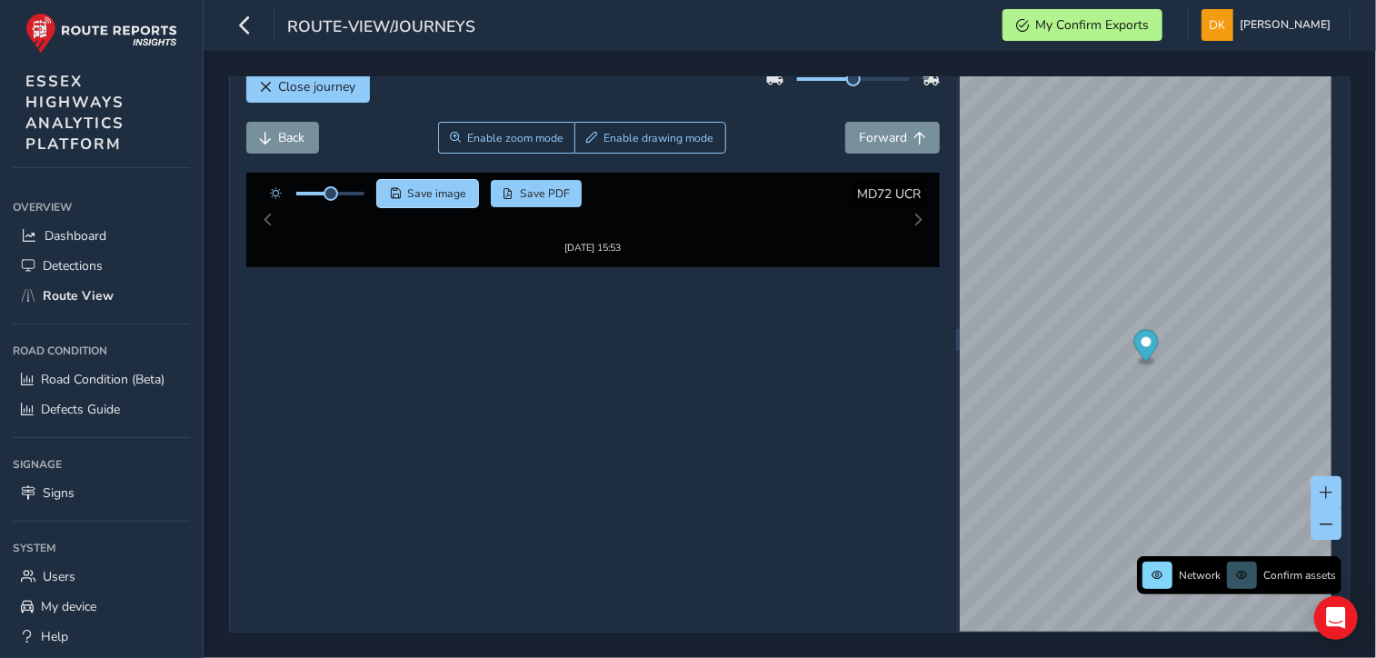
scroll to position [67, 0]
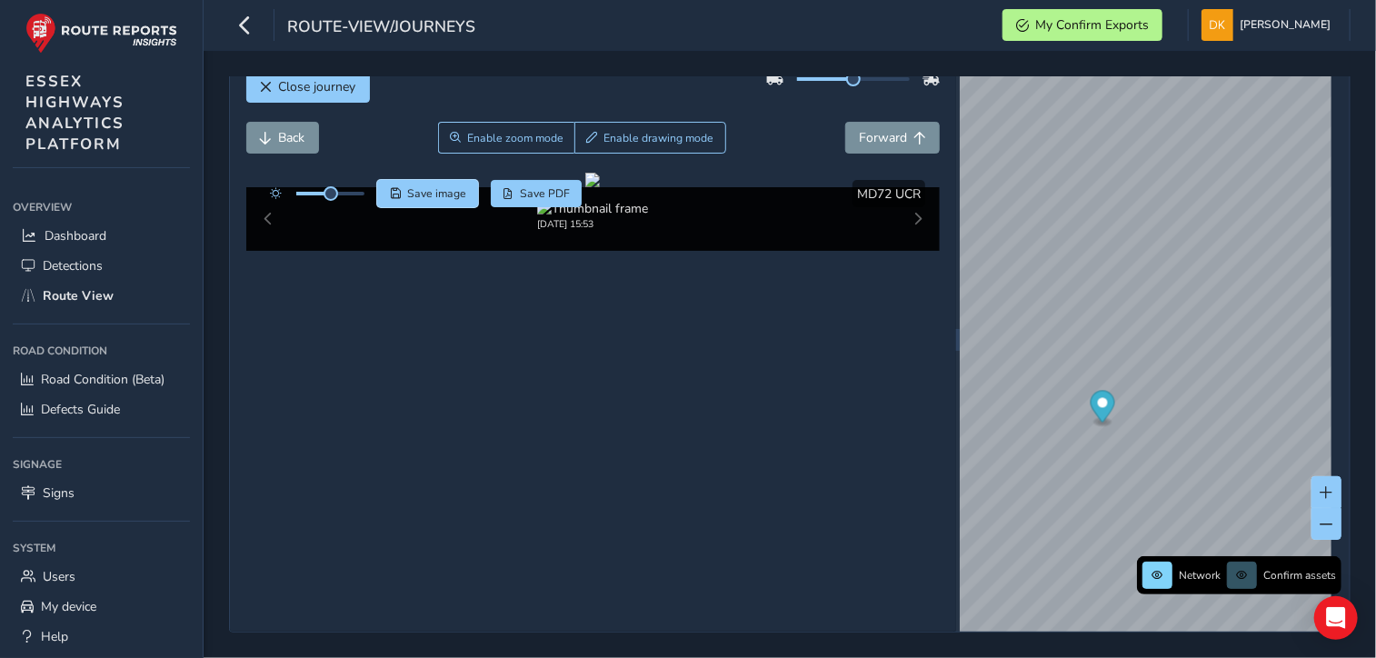
scroll to position [67, 0]
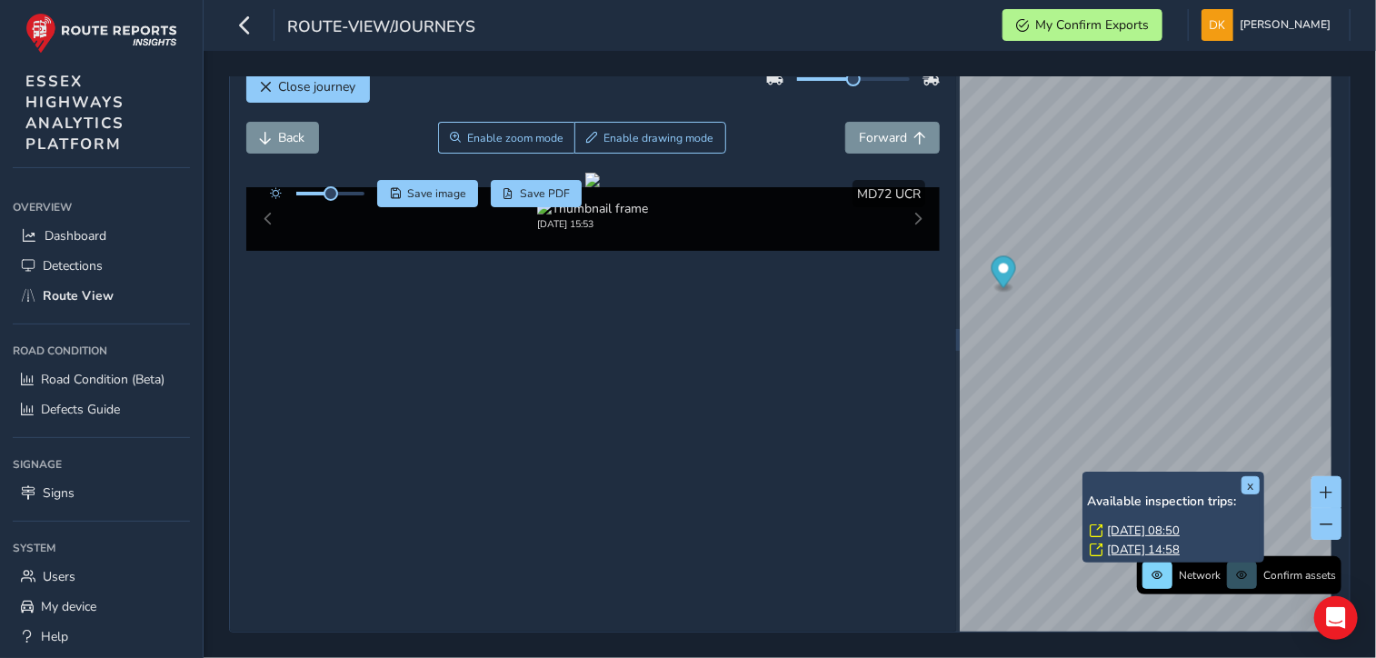
click at [1127, 523] on link "[DATE] 08:50" at bounding box center [1143, 531] width 73 height 16
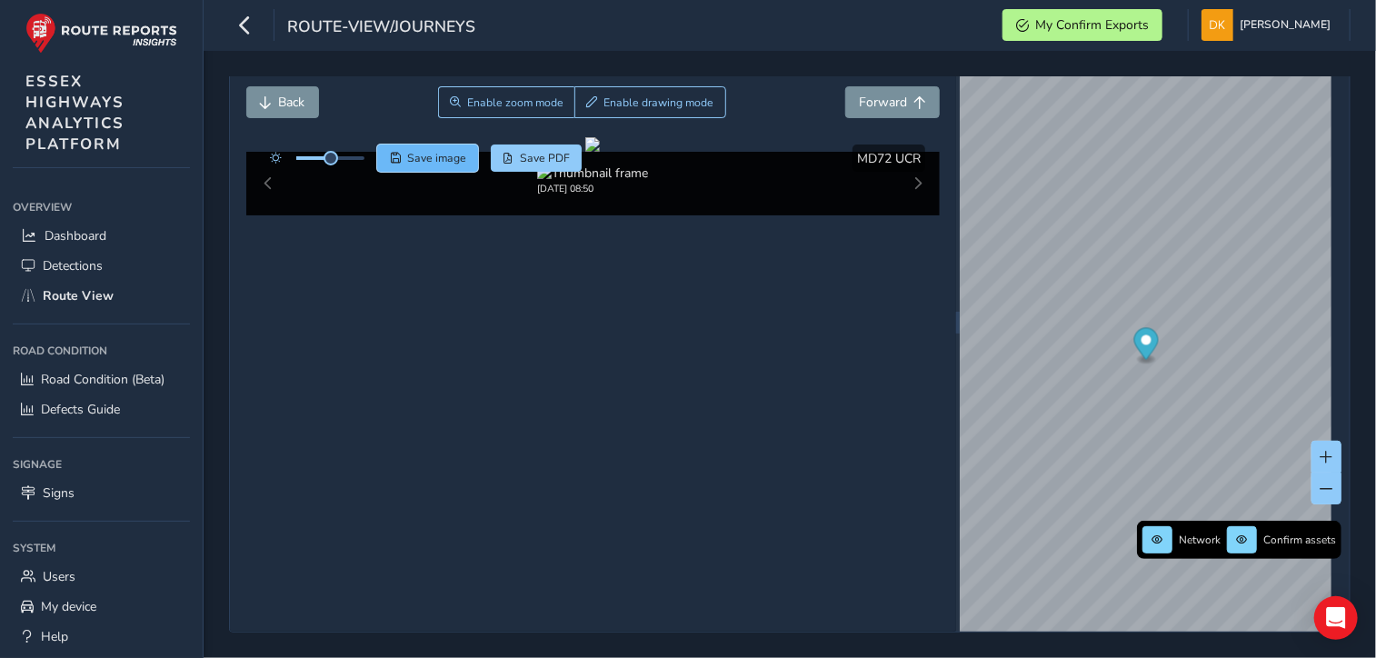
click at [425, 153] on span "Save image" at bounding box center [436, 158] width 59 height 15
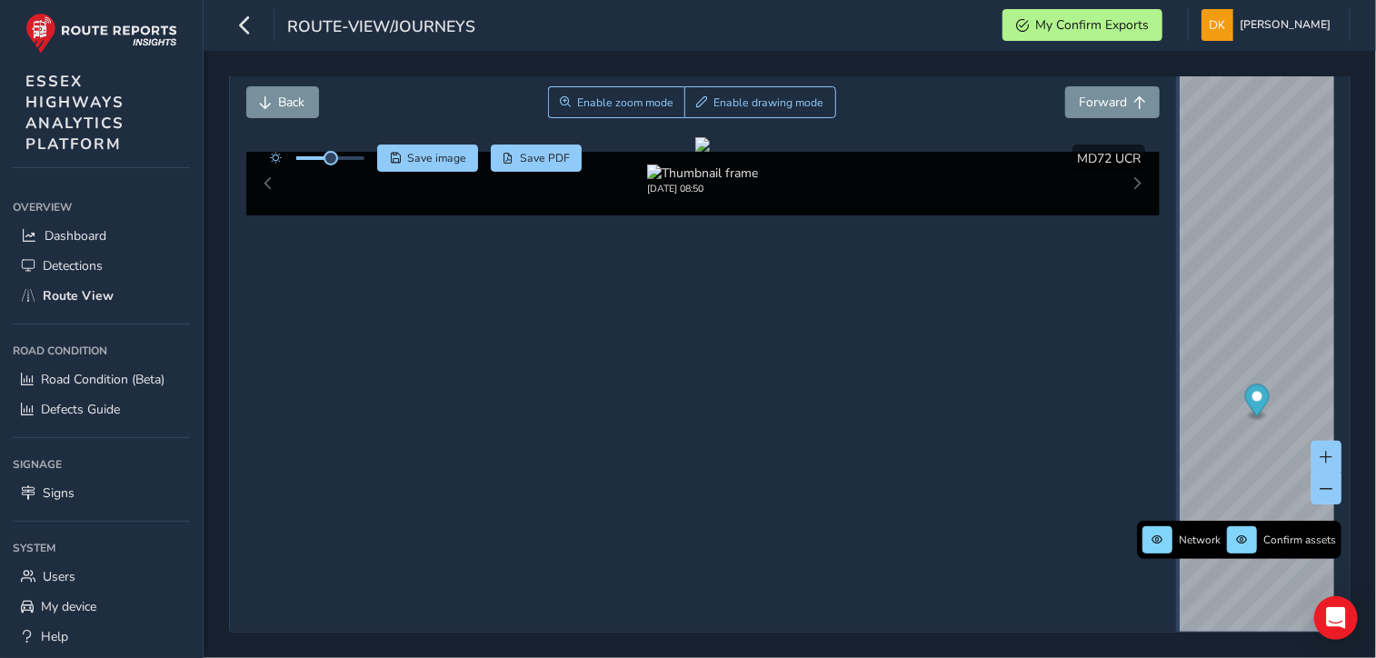
click at [1171, 297] on div "Close journey Back Enable zoom mode Enable drawing mode Forward Click and Drag …" at bounding box center [790, 322] width 1122 height 621
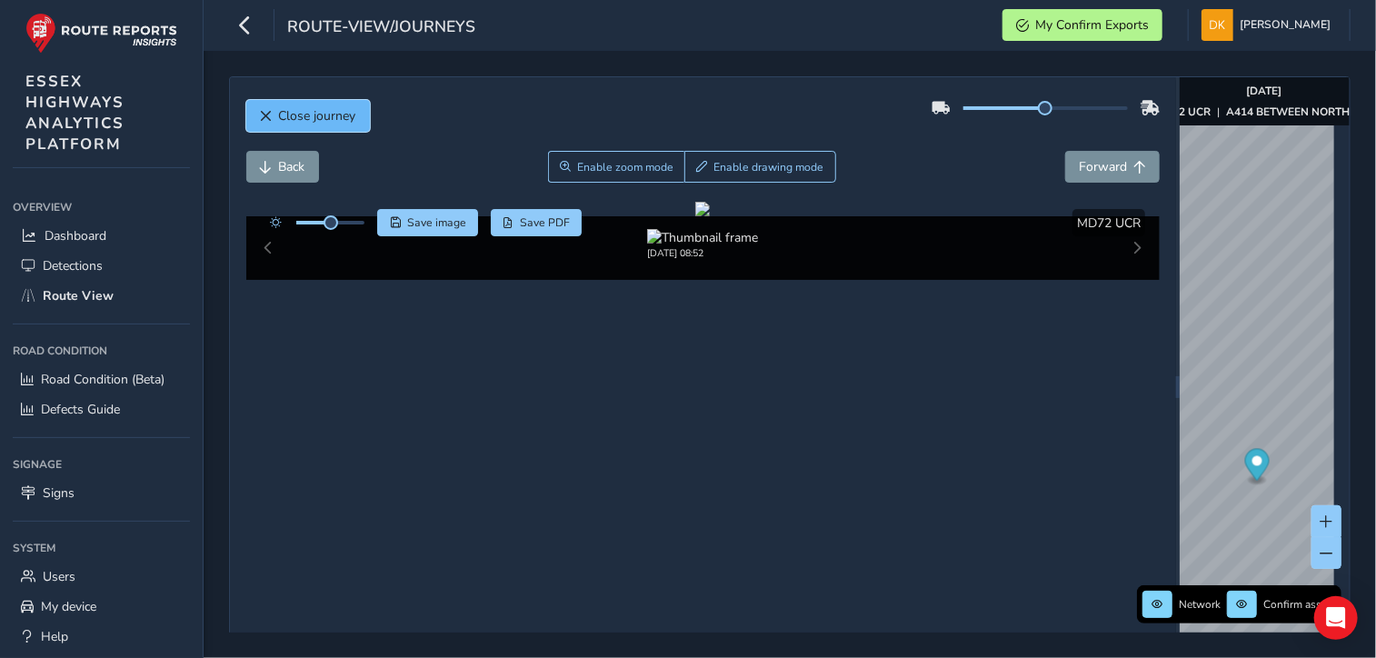
click at [295, 110] on span "Close journey" at bounding box center [317, 115] width 77 height 17
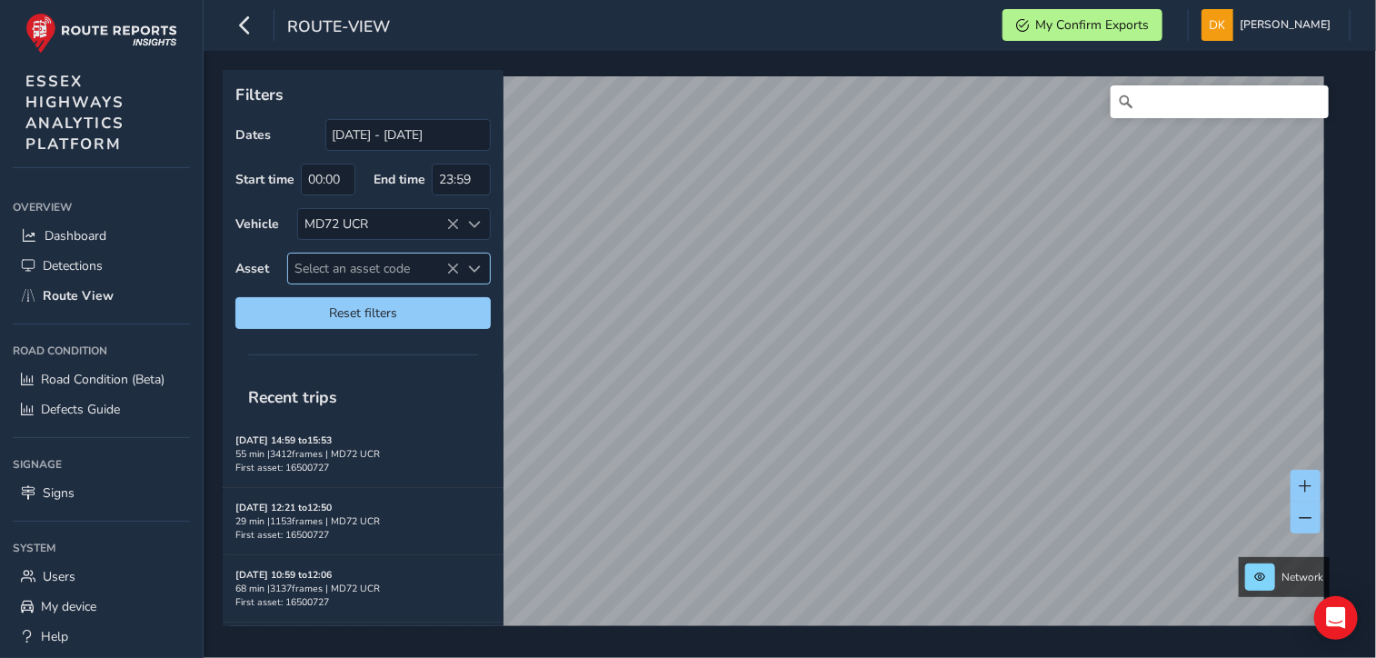
click at [336, 265] on span "Select an asset code" at bounding box center [374, 269] width 172 height 30
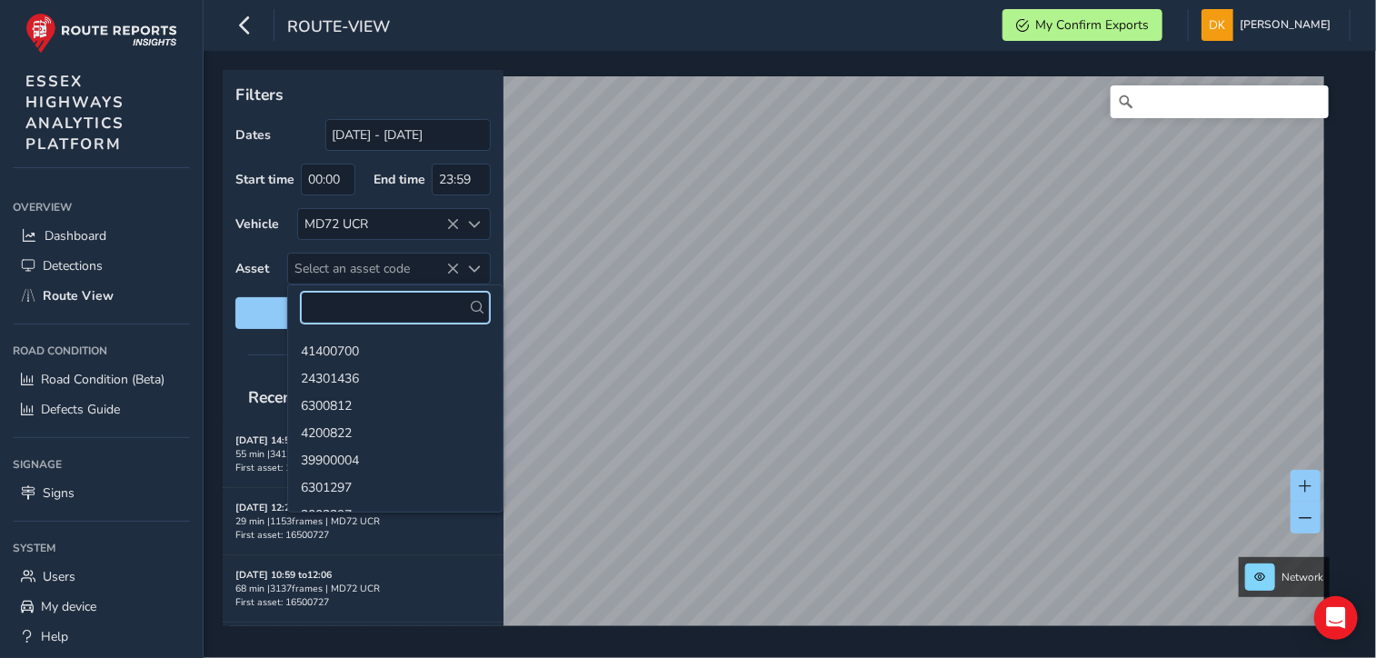
paste input "16500110"
type input "16500110"
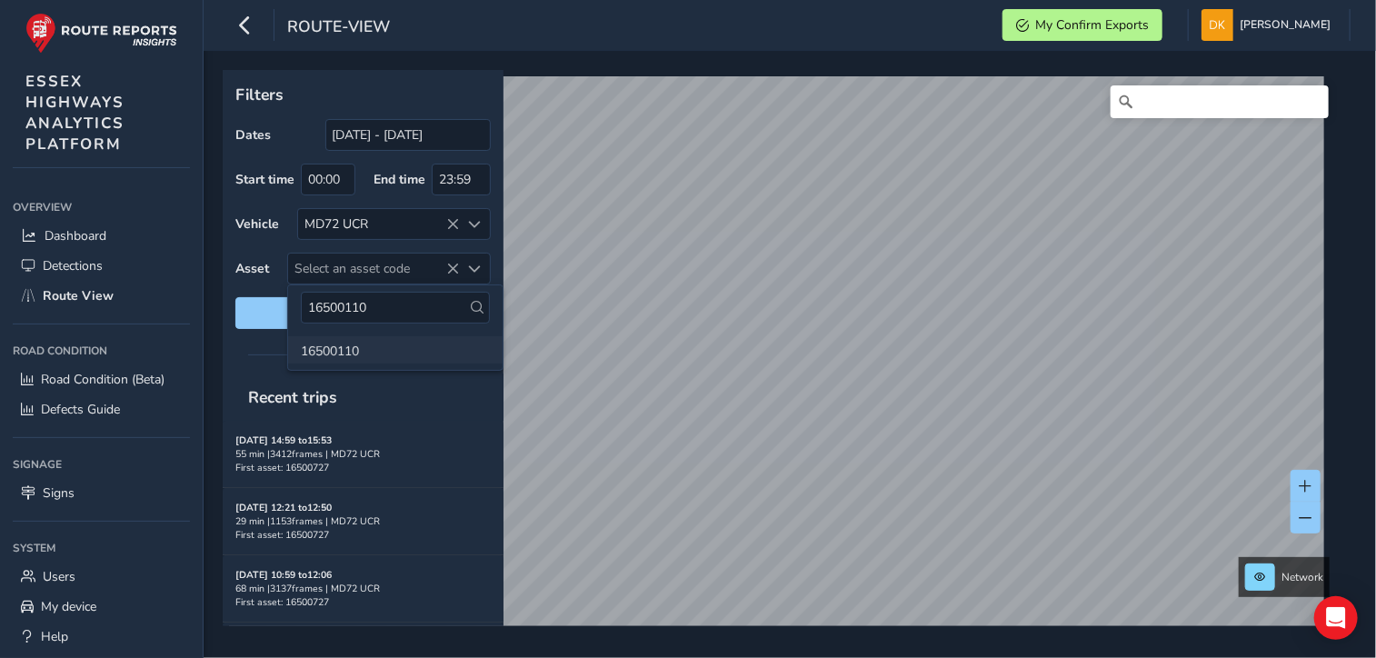
click at [345, 355] on li "16500110" at bounding box center [395, 349] width 215 height 27
